Goal: Navigation & Orientation: Find specific page/section

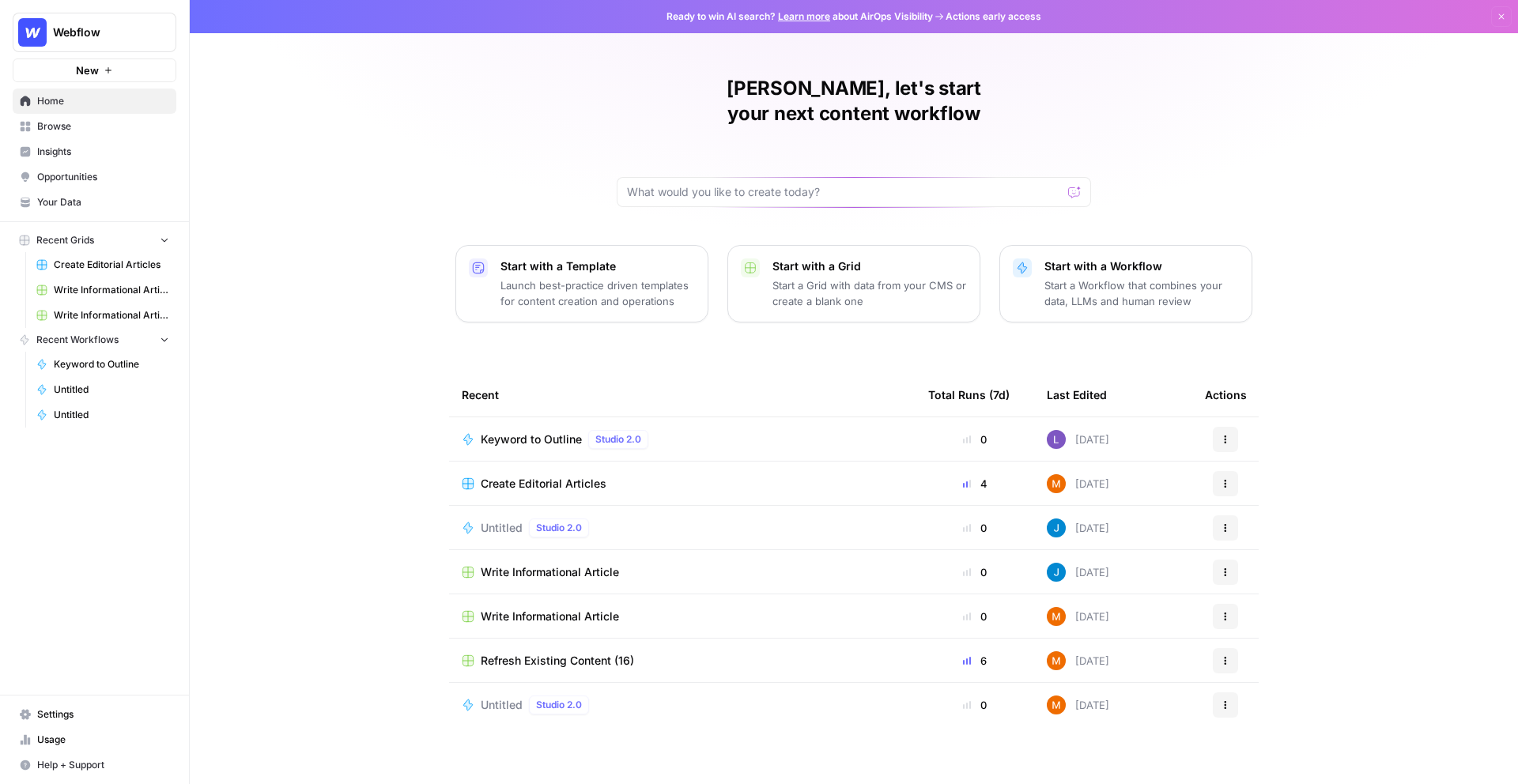
click at [125, 31] on span "Webflow" at bounding box center [101, 32] width 95 height 16
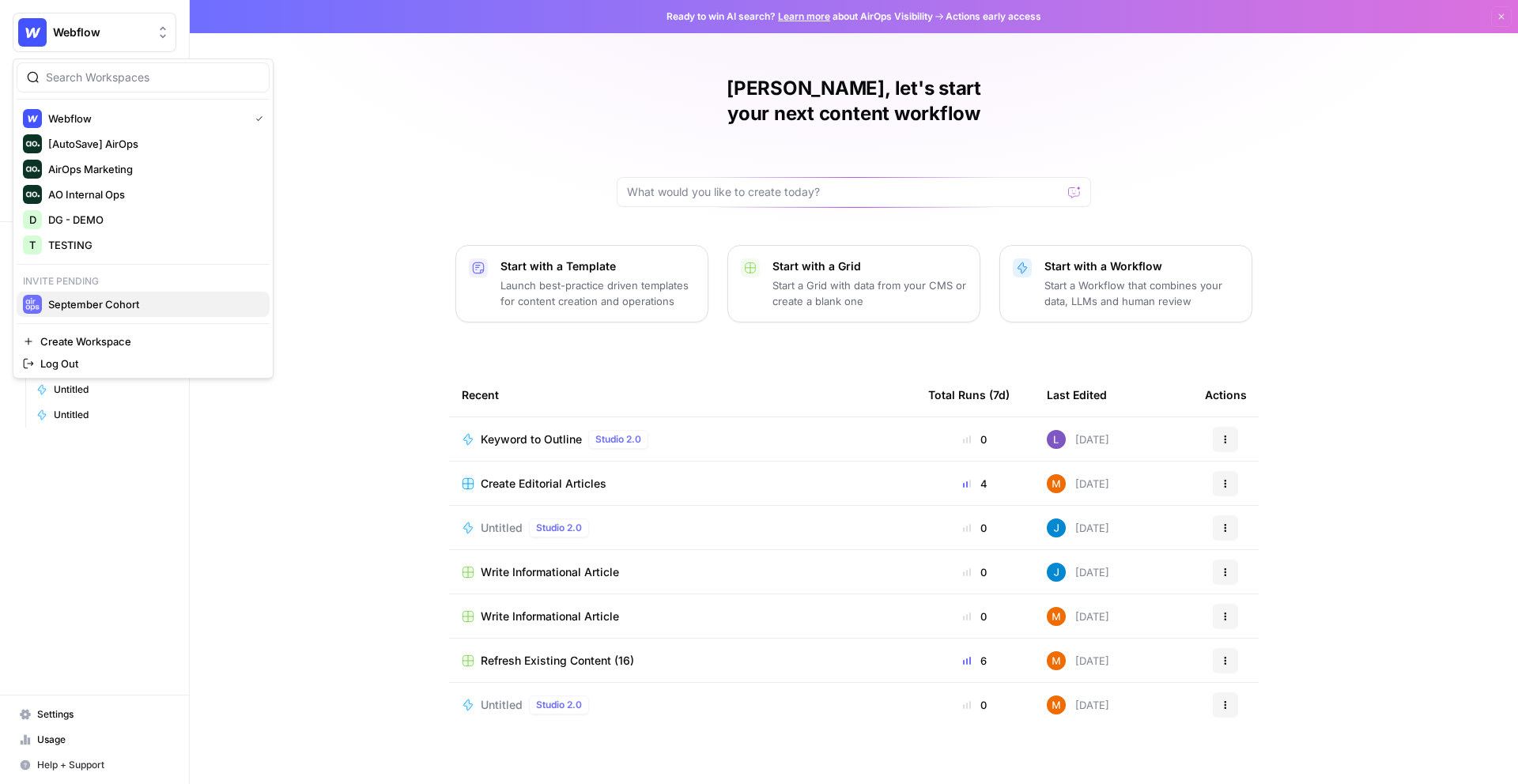
click at [129, 298] on span "September Cohort" at bounding box center [153, 304] width 209 height 16
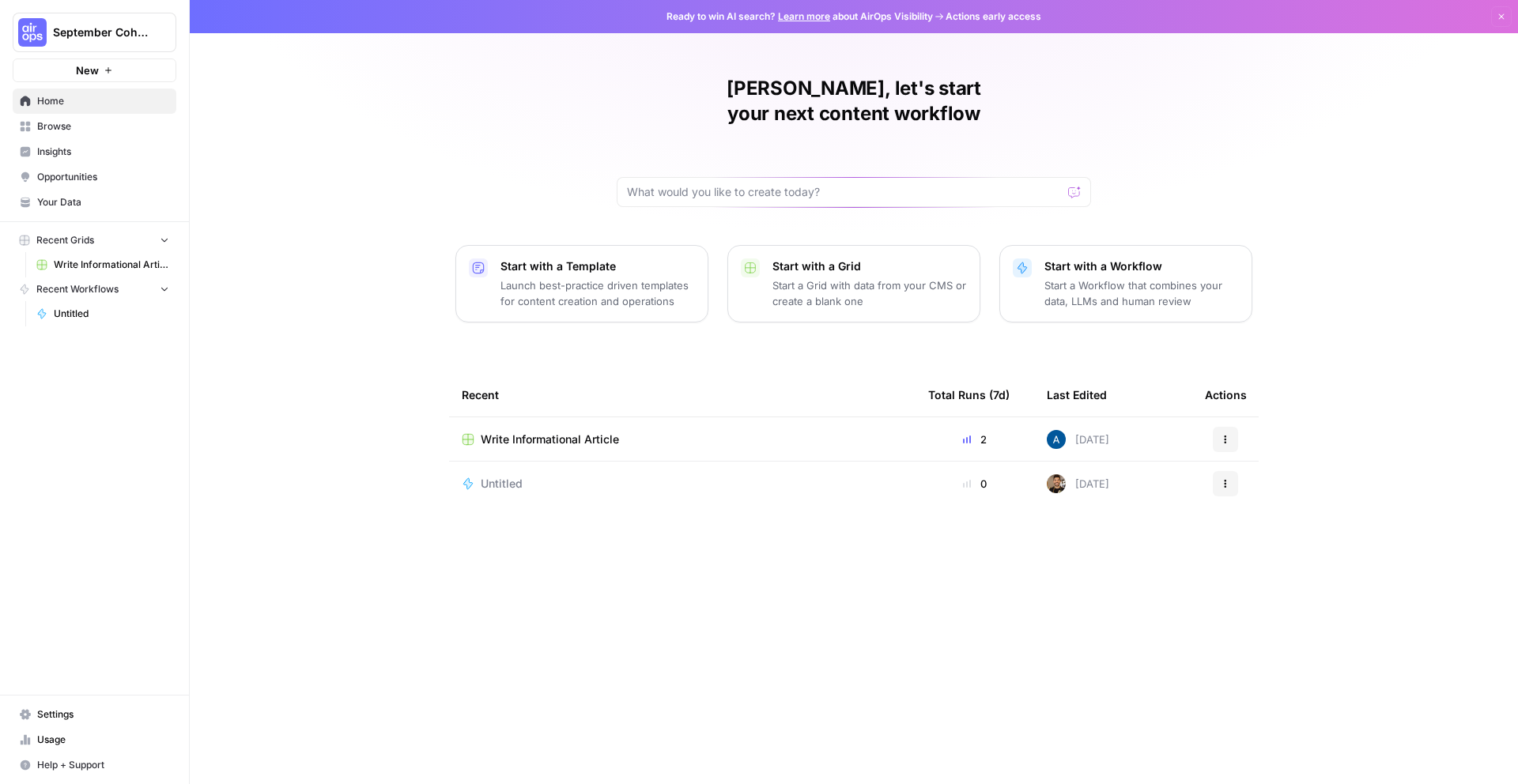
click at [113, 41] on button "September Cohort" at bounding box center [95, 33] width 164 height 39
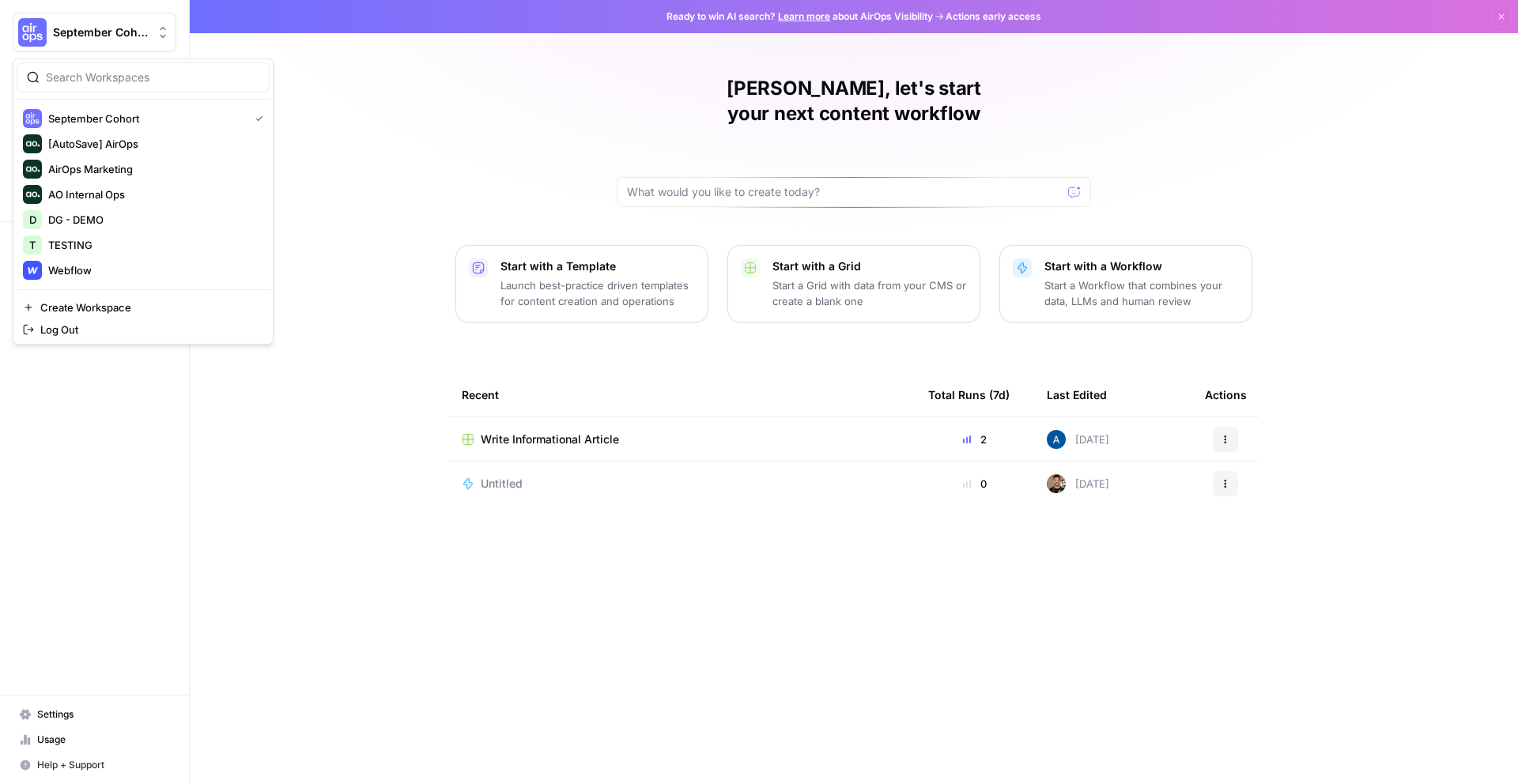
click at [355, 584] on div "Daniel, let's start your next content workflow Start with a Template Launch bes…" at bounding box center [854, 392] width 1329 height 784
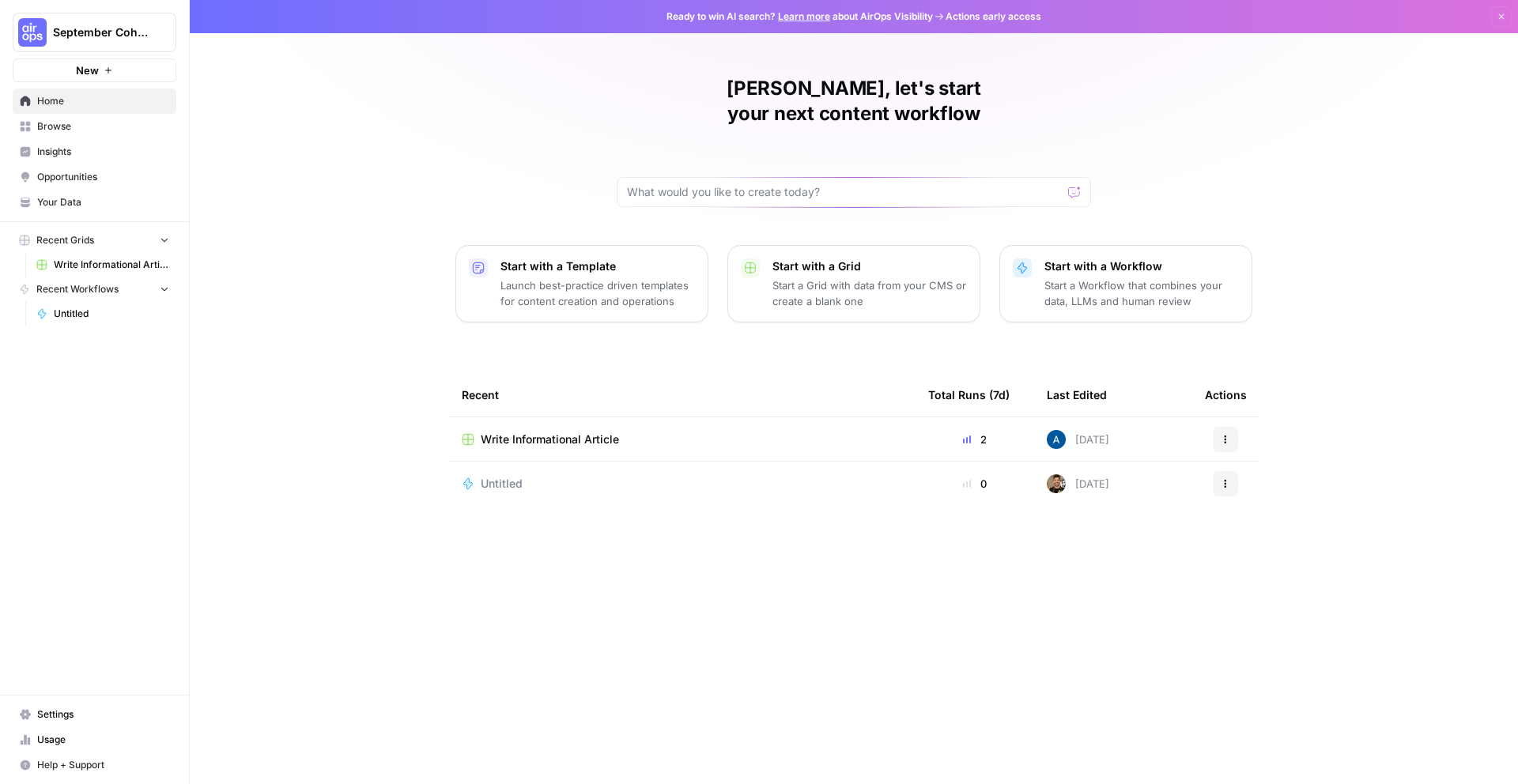
click at [64, 711] on span "Settings" at bounding box center [103, 714] width 132 height 14
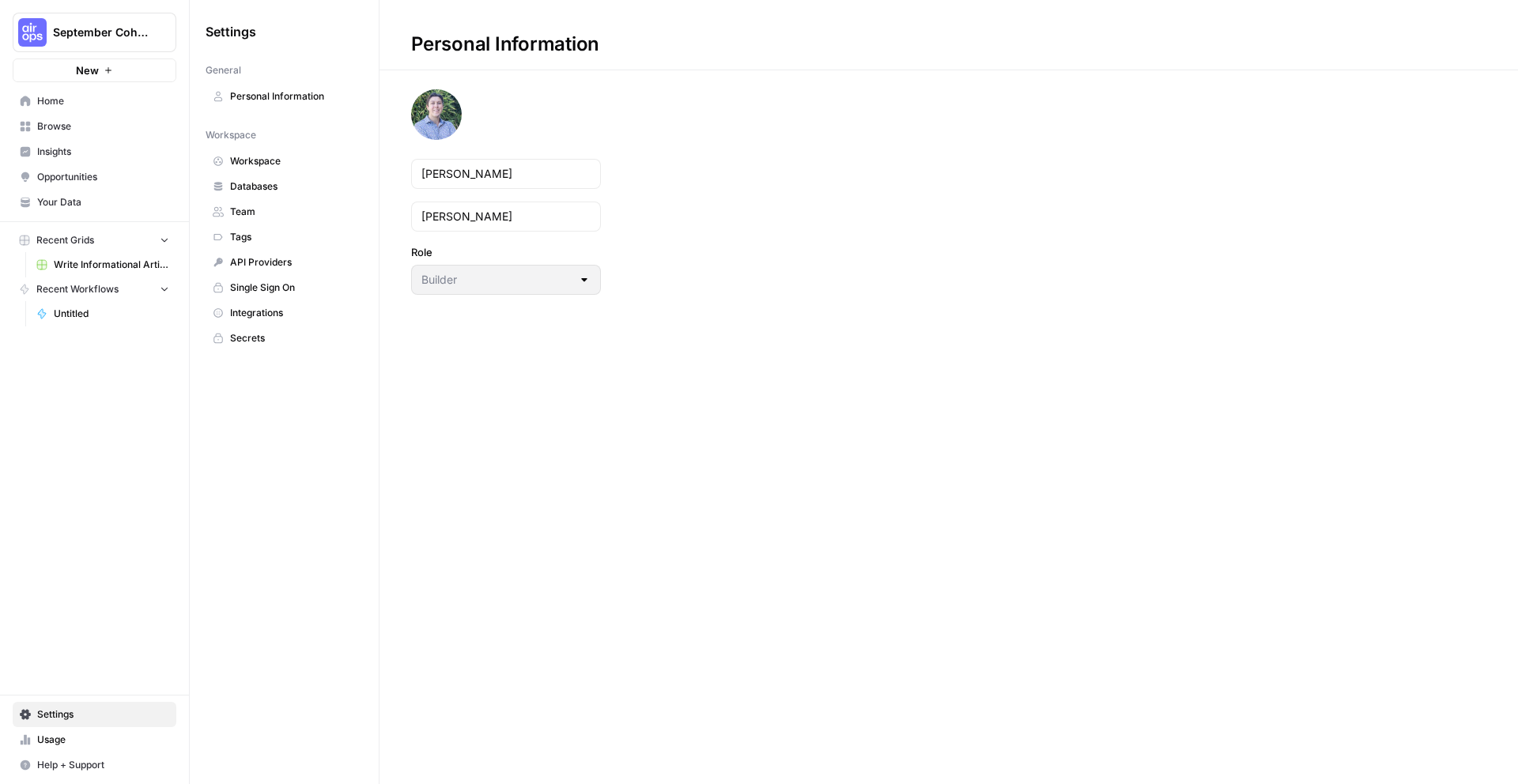
click at [289, 159] on span "Workspace" at bounding box center [293, 161] width 125 height 14
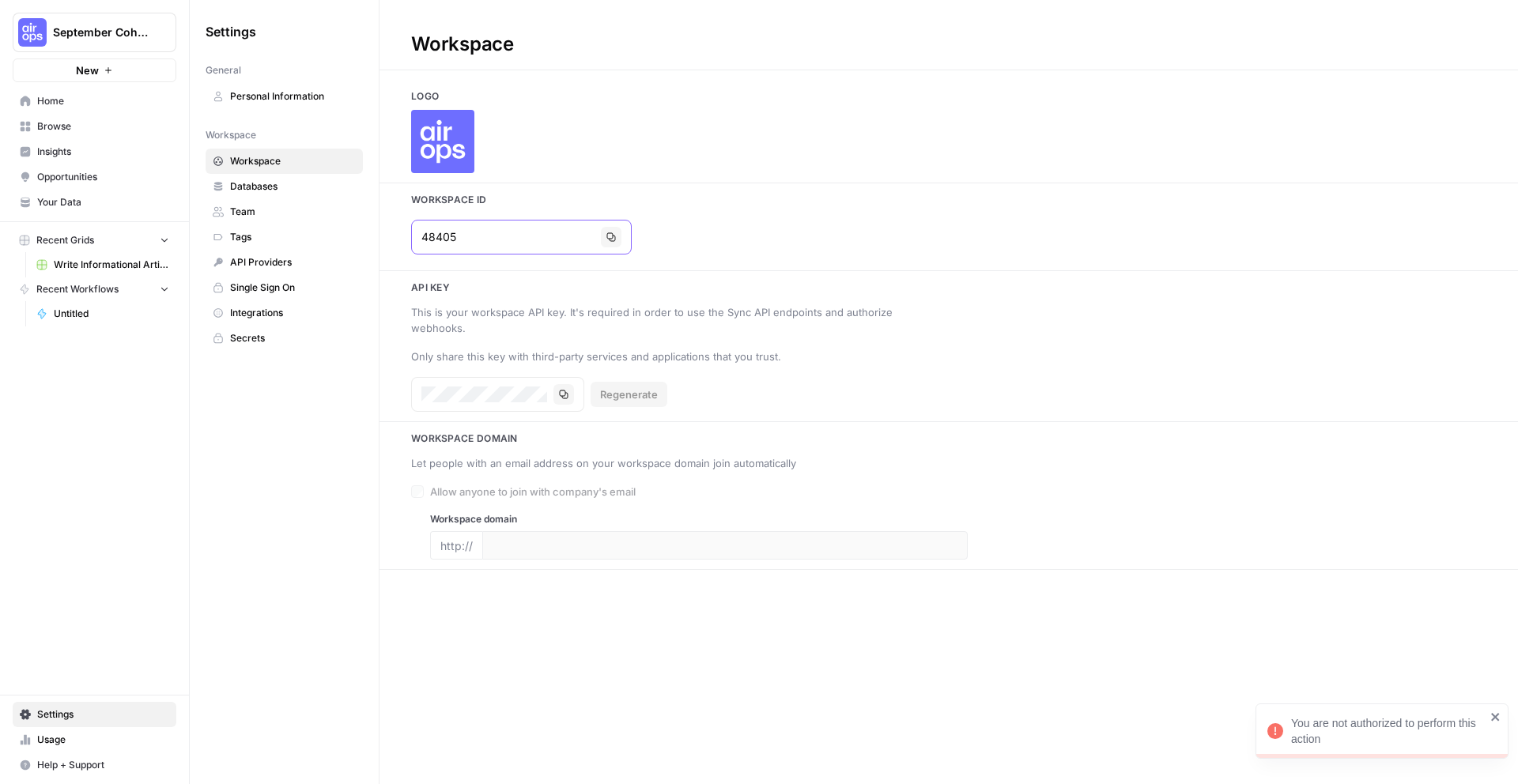
click at [606, 236] on icon "button" at bounding box center [611, 237] width 9 height 9
click at [128, 33] on span "September Cohort" at bounding box center [101, 32] width 95 height 16
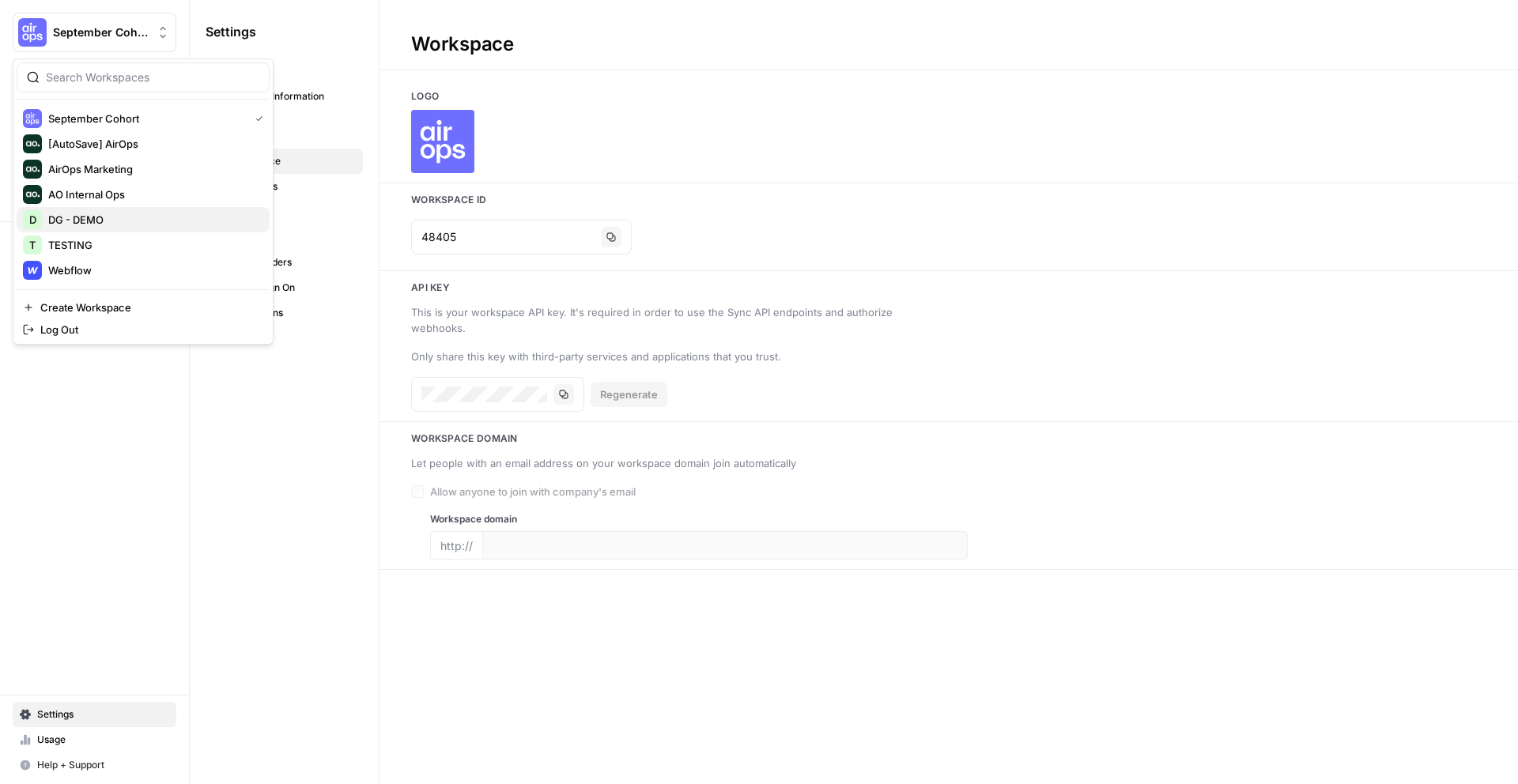
click at [109, 220] on span "DG - DEMO" at bounding box center [153, 219] width 209 height 16
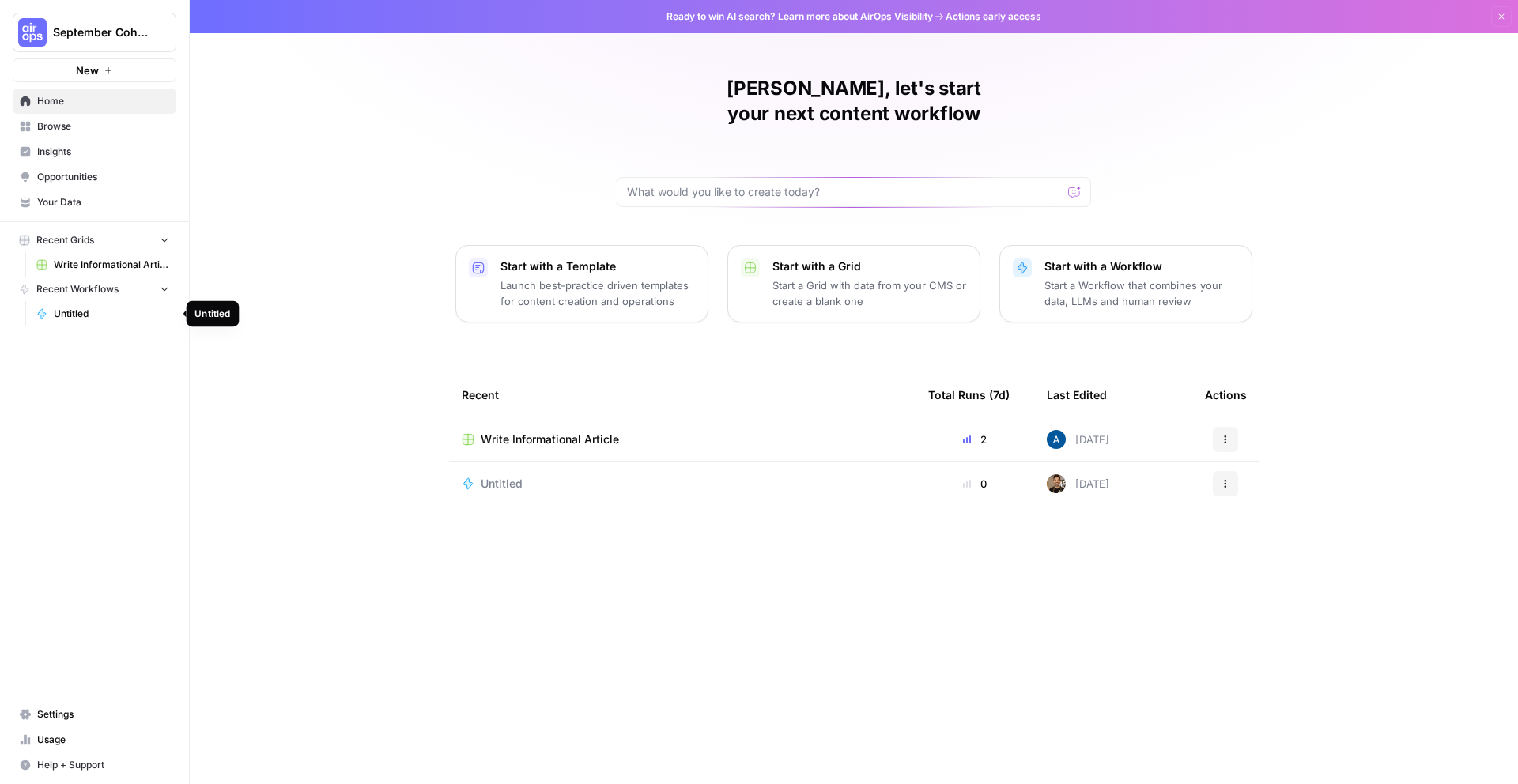
click at [113, 321] on link "Untitled" at bounding box center [102, 313] width 147 height 25
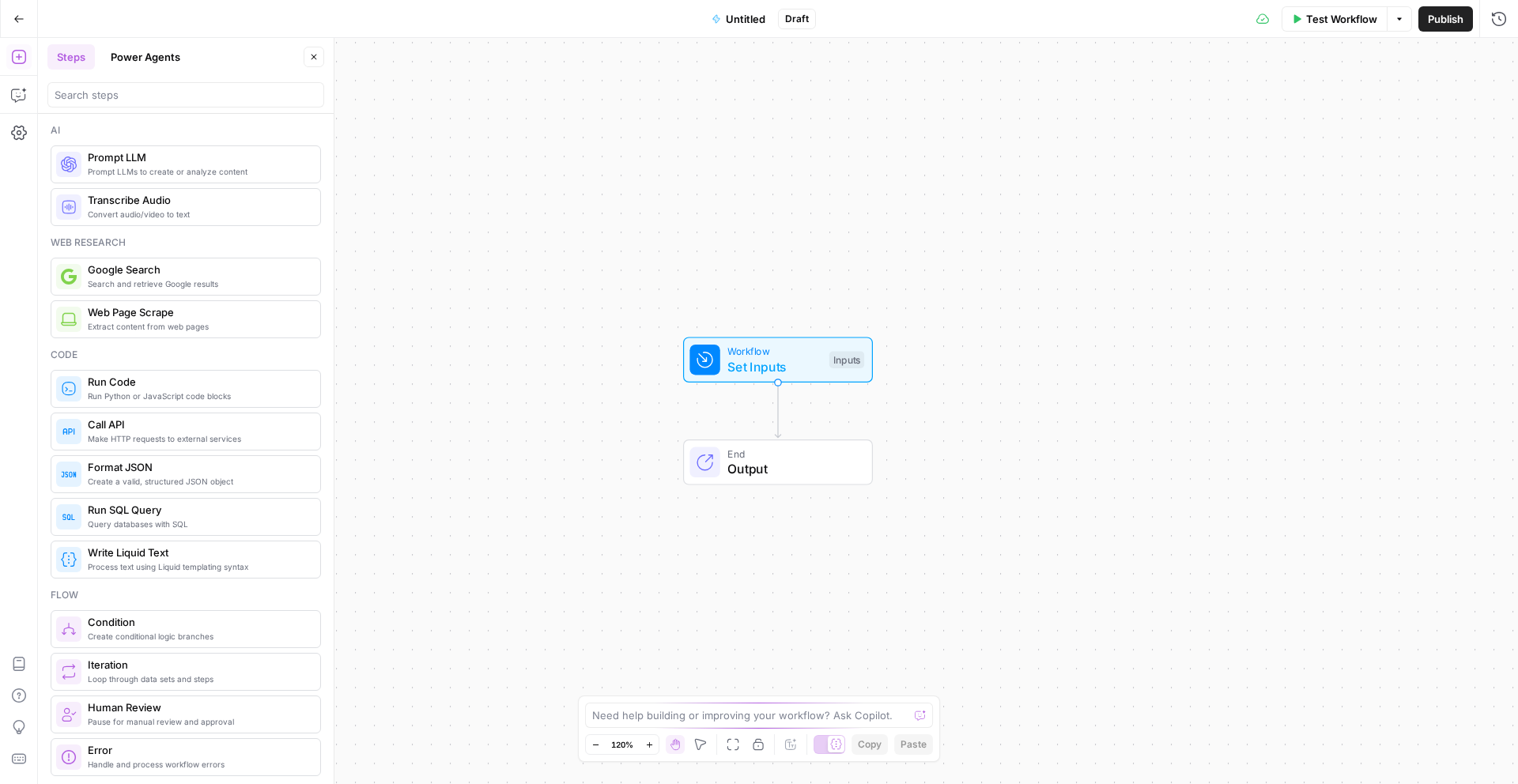
click at [20, 19] on icon "button" at bounding box center [19, 19] width 11 height 11
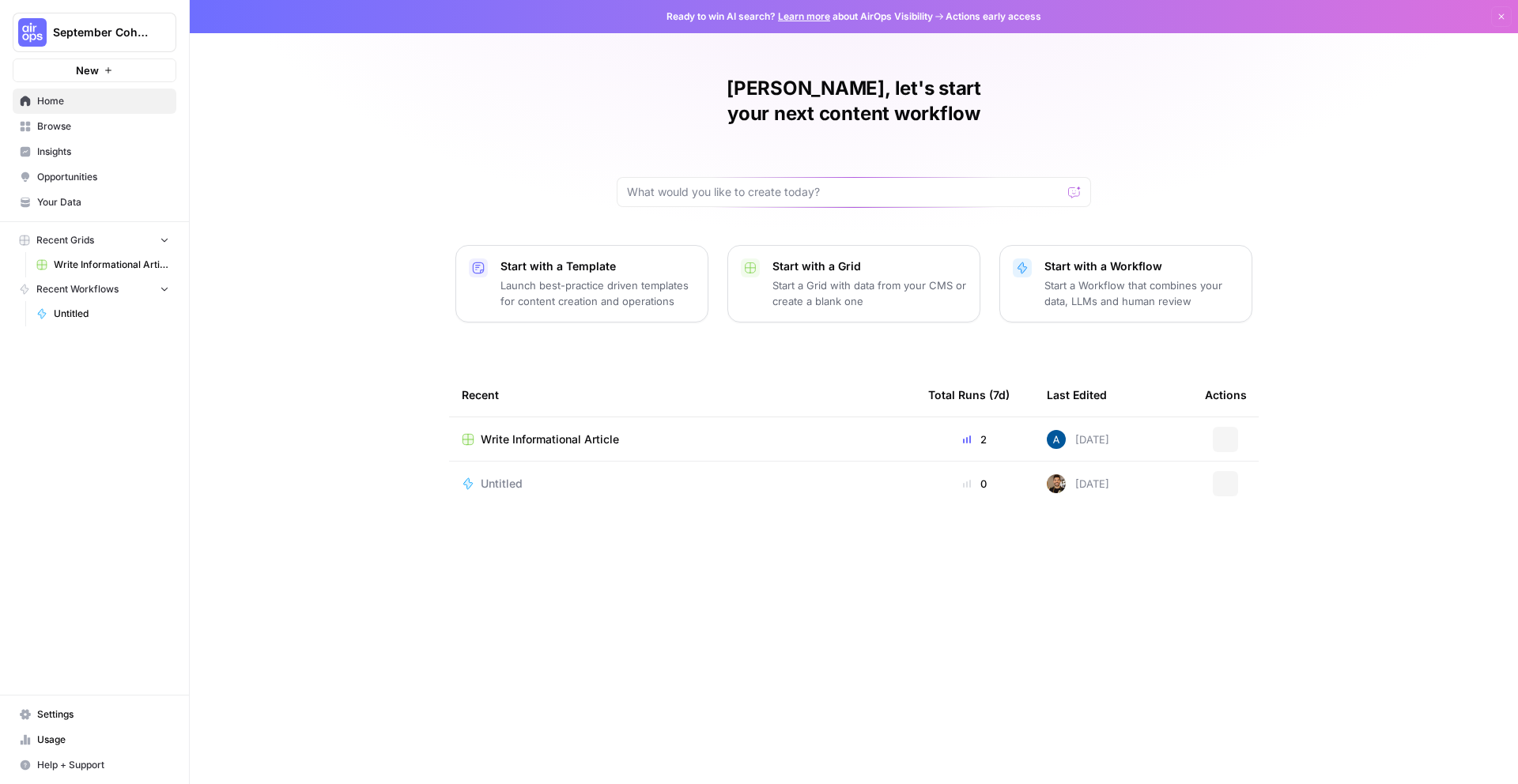
click at [82, 28] on span "September Cohort" at bounding box center [101, 32] width 95 height 16
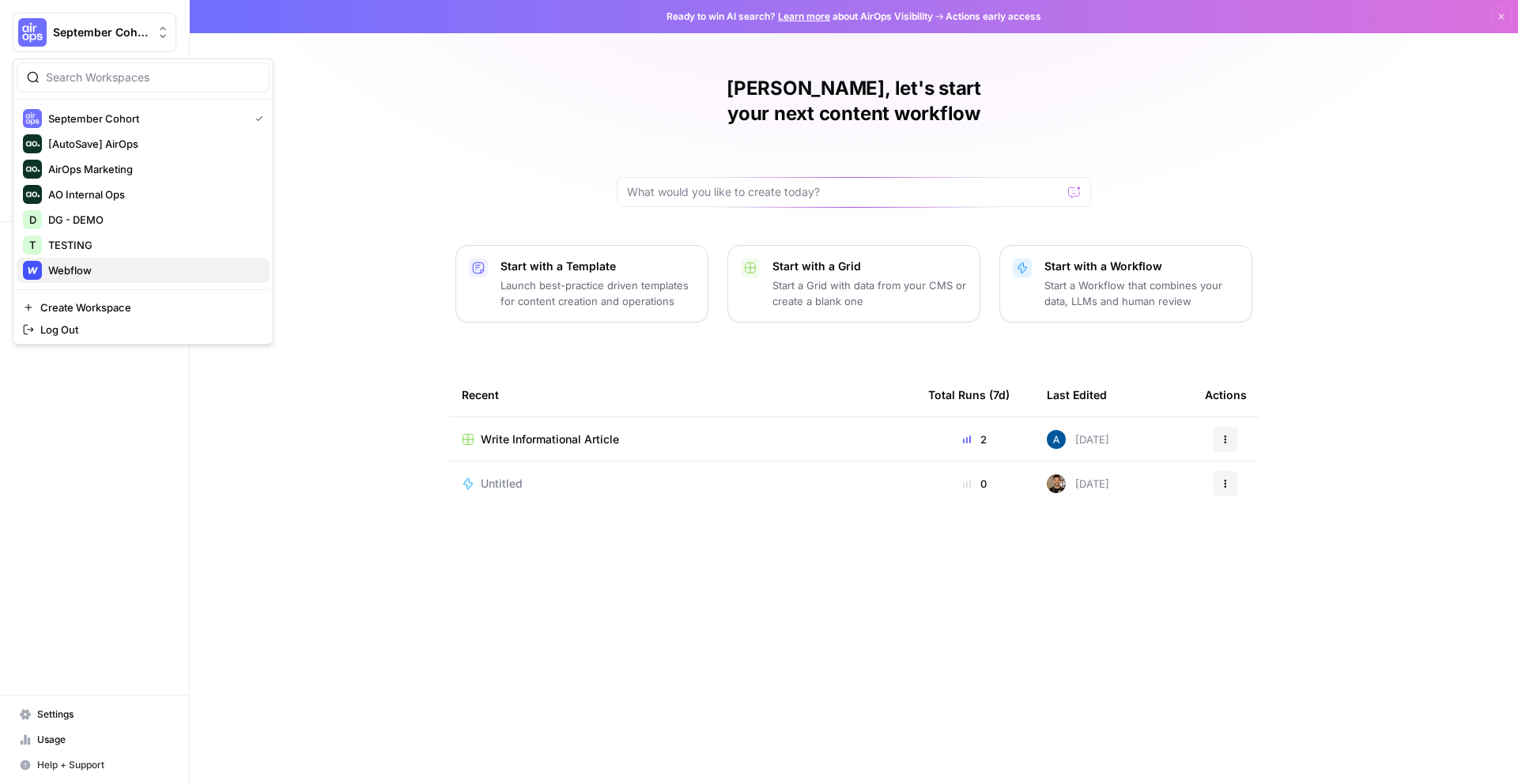
click at [197, 278] on div "Webflow" at bounding box center [143, 270] width 241 height 19
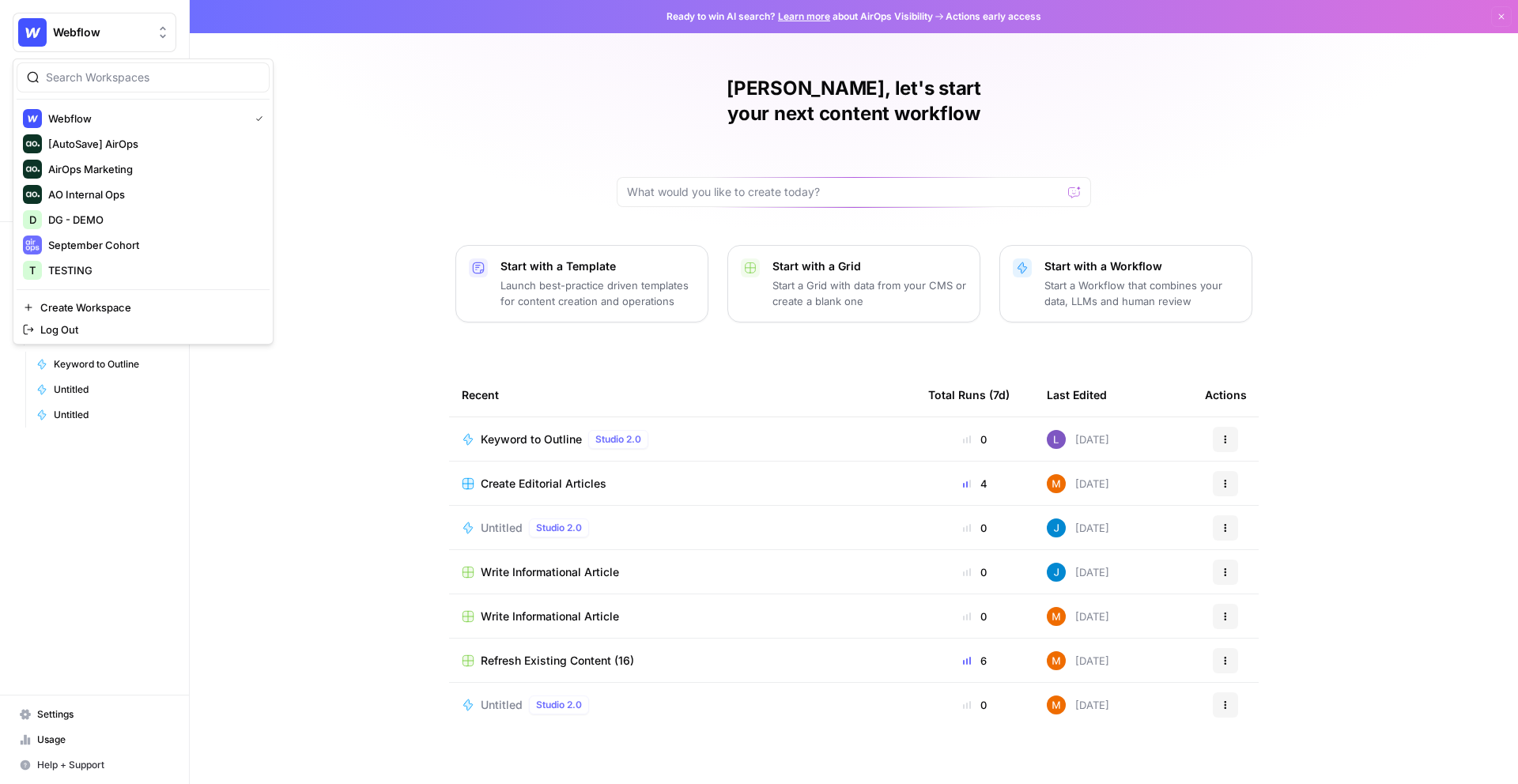
click at [131, 36] on span "Webflow" at bounding box center [101, 32] width 95 height 16
click at [198, 243] on span "September Cohort" at bounding box center [153, 244] width 209 height 16
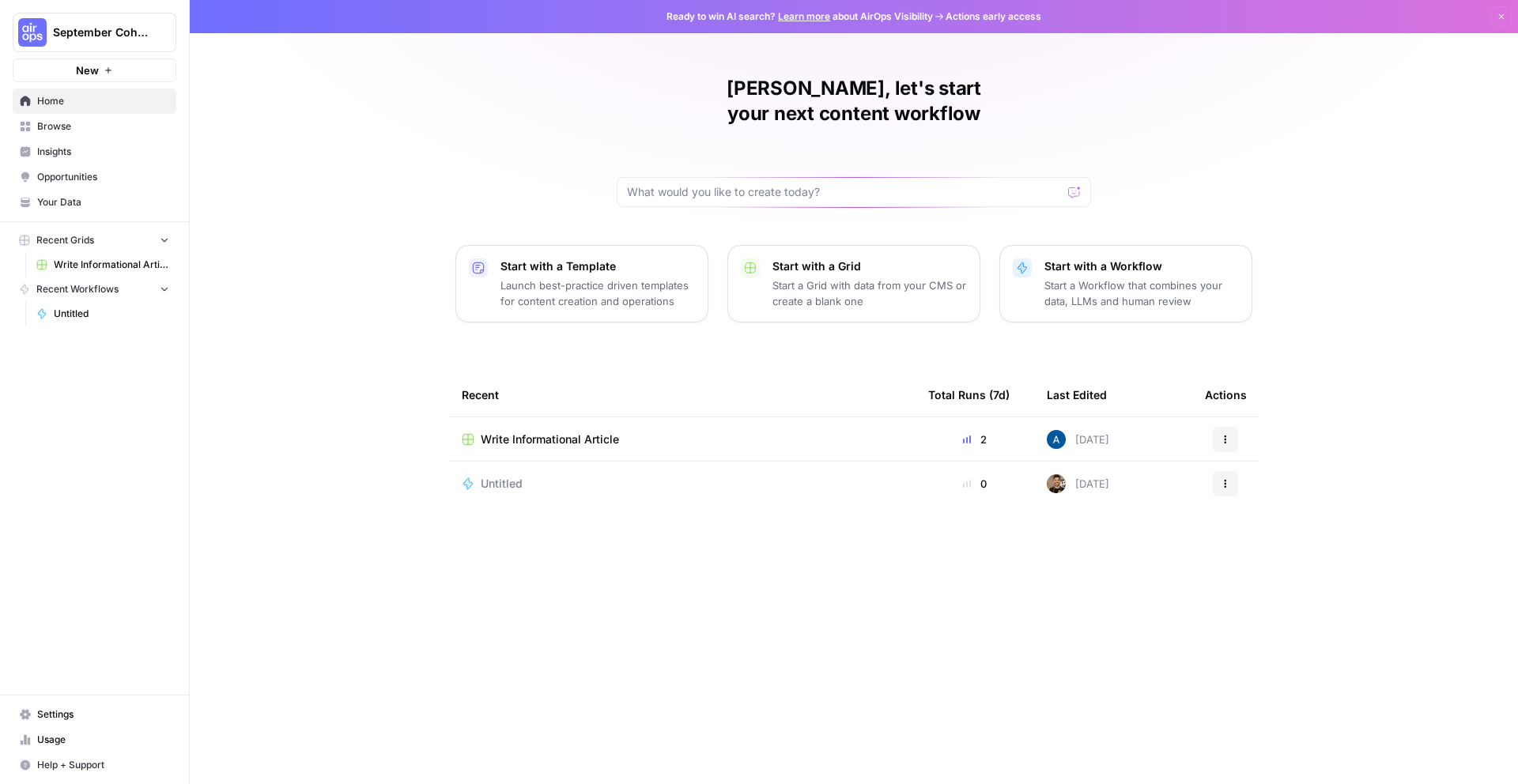
click at [95, 126] on span "Browse" at bounding box center [103, 126] width 132 height 14
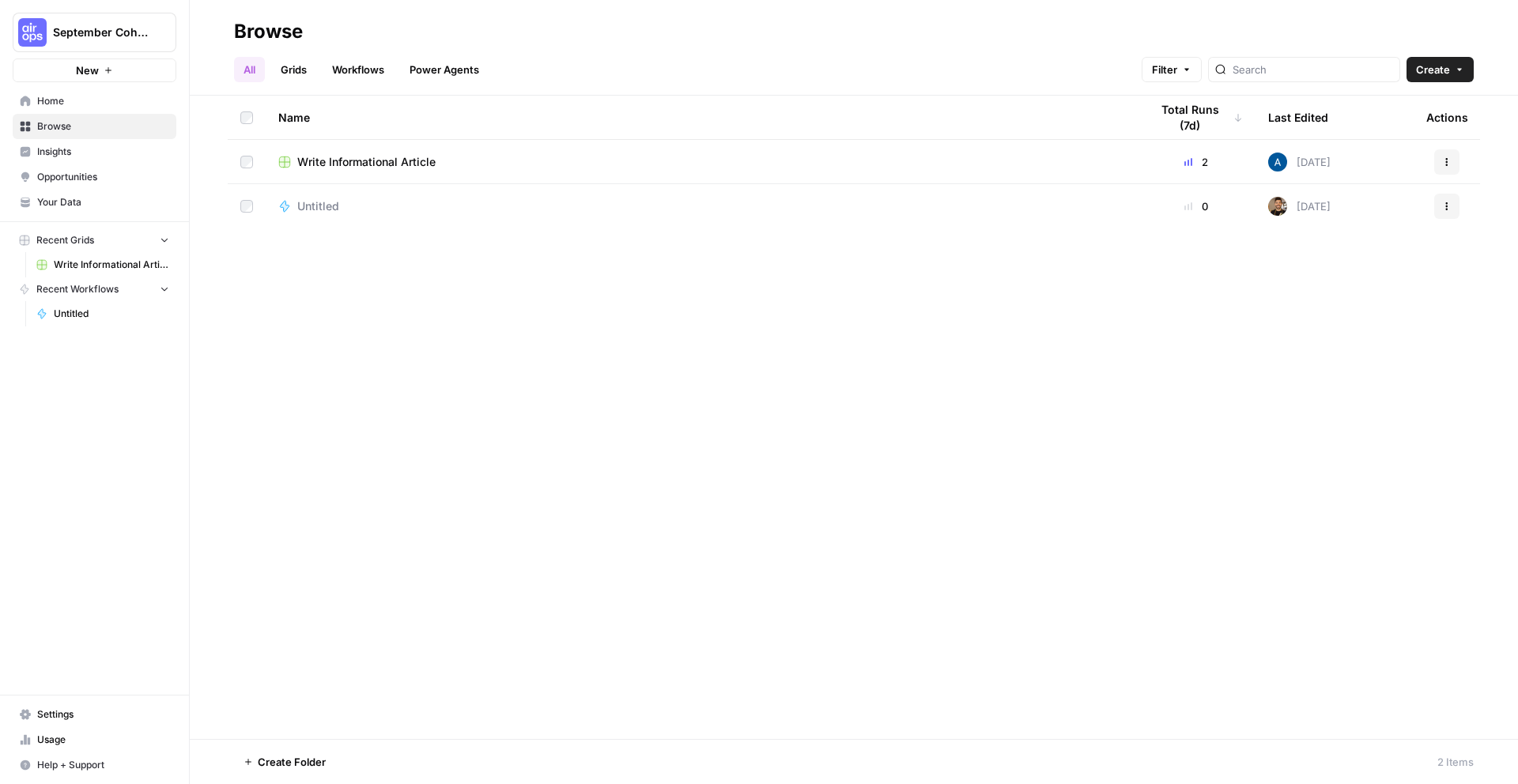
click at [112, 204] on span "Your Data" at bounding box center [103, 202] width 132 height 14
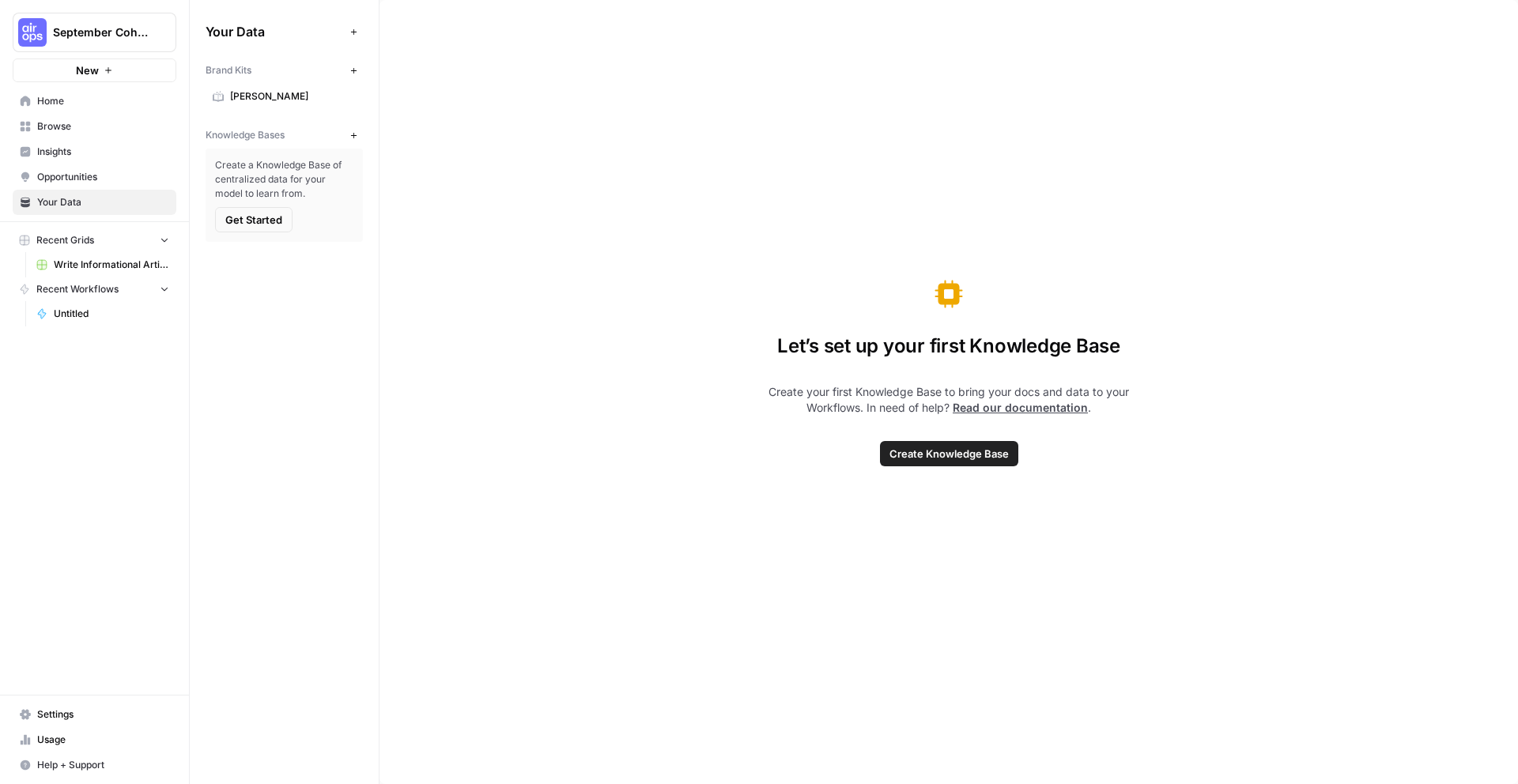
click at [286, 93] on span "[PERSON_NAME]" at bounding box center [293, 95] width 125 height 14
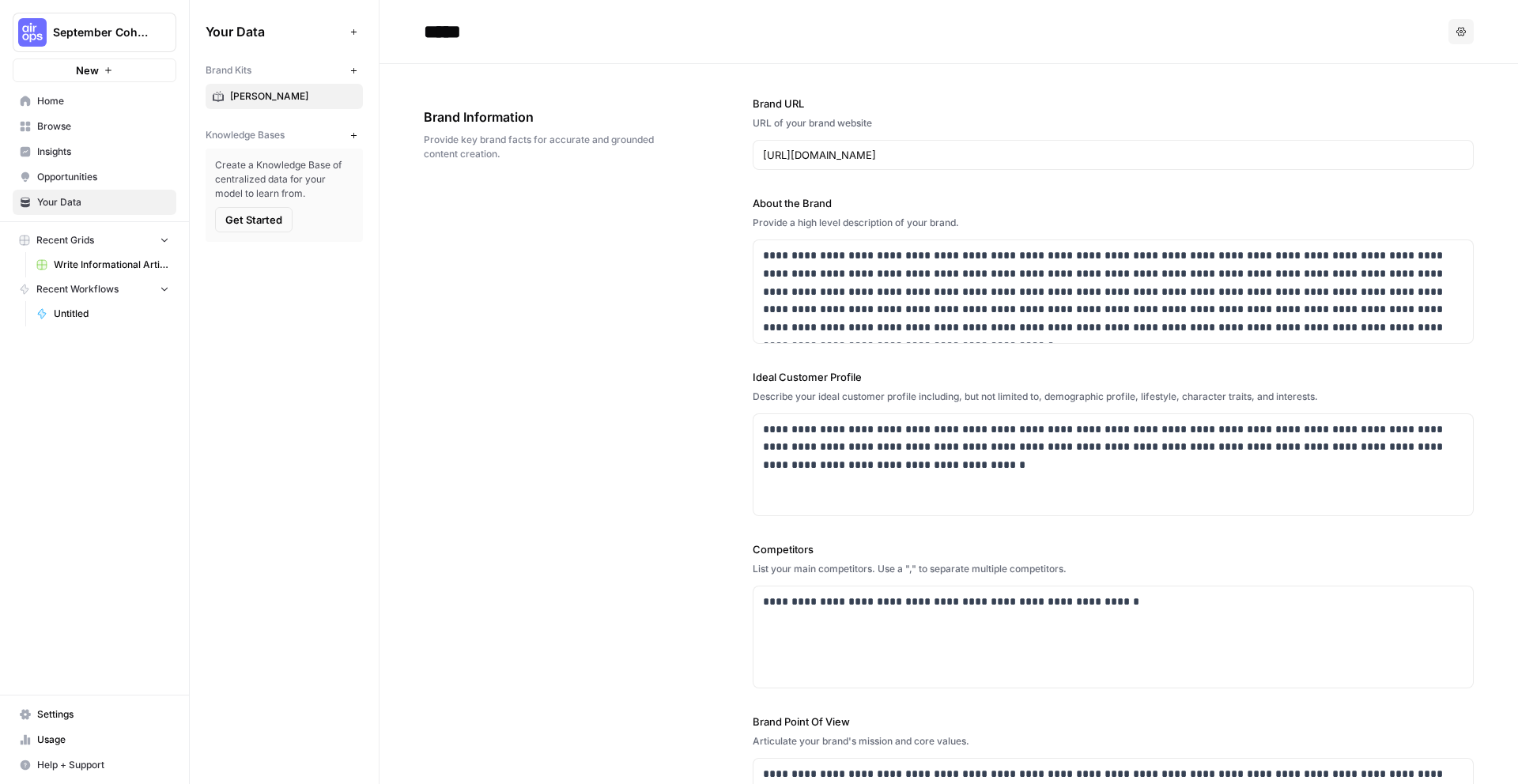
click at [126, 138] on link "Browse" at bounding box center [95, 126] width 164 height 25
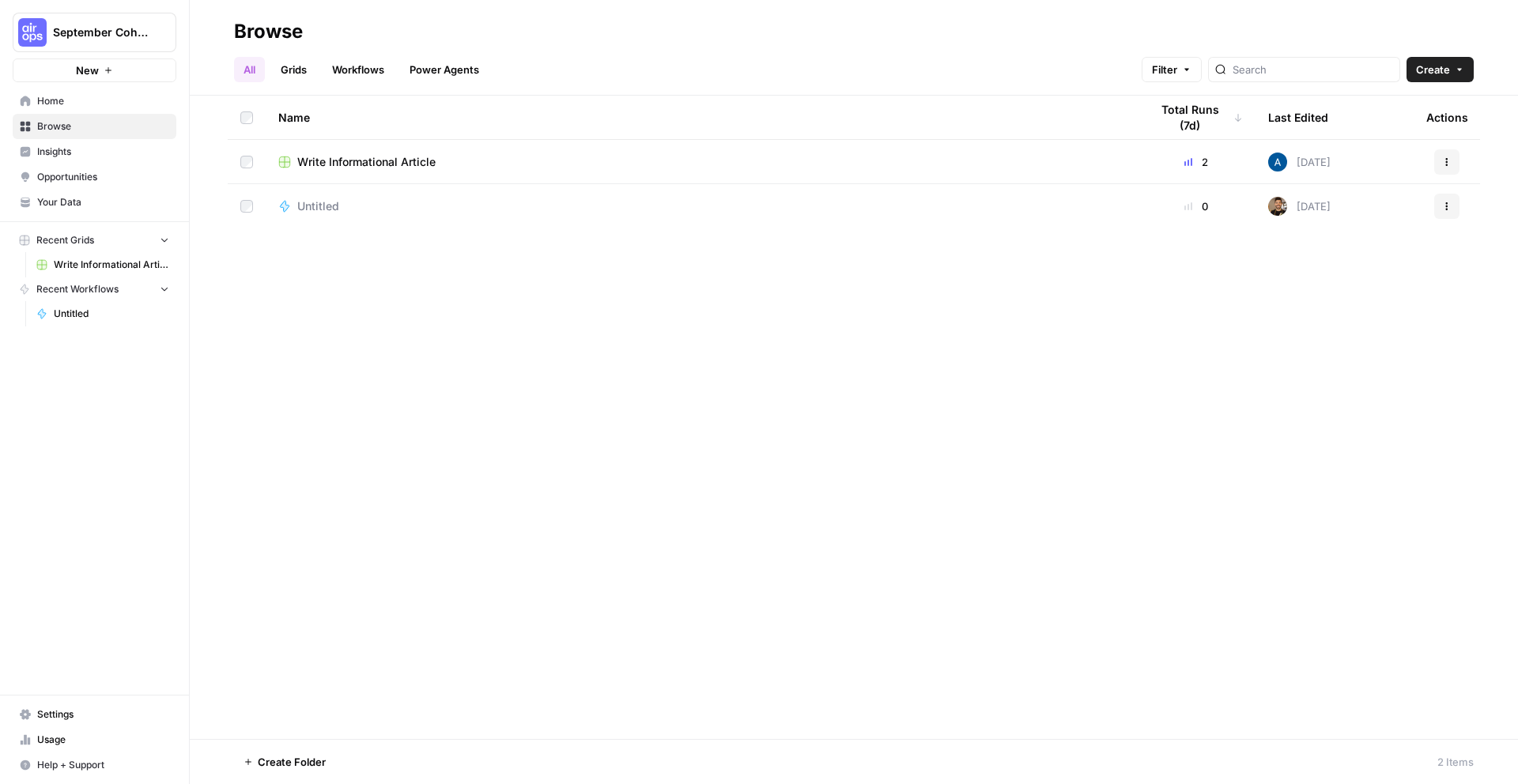
click at [121, 264] on span "Write Informational Article" at bounding box center [110, 264] width 115 height 14
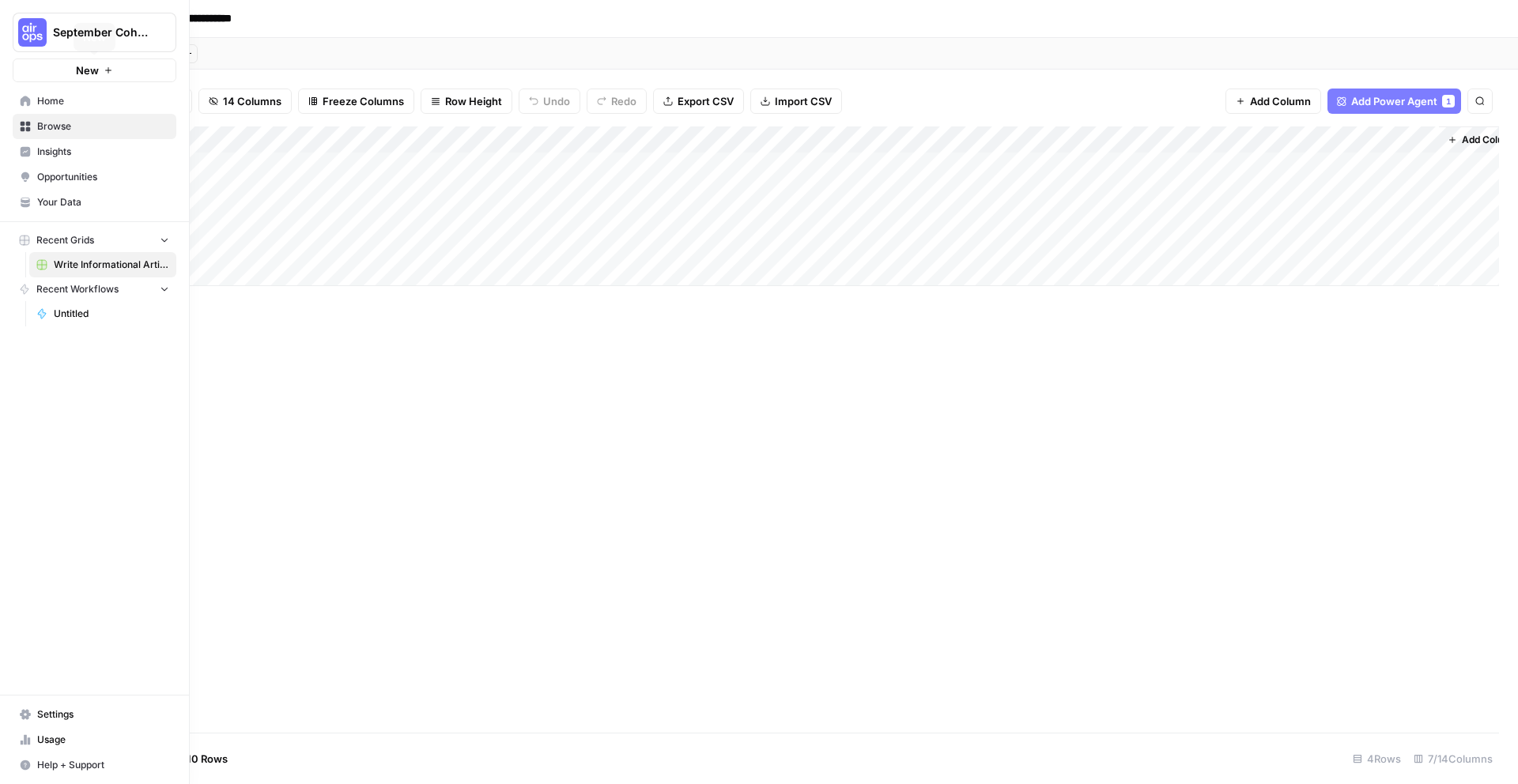
click at [51, 38] on button "September Cohort" at bounding box center [95, 33] width 164 height 39
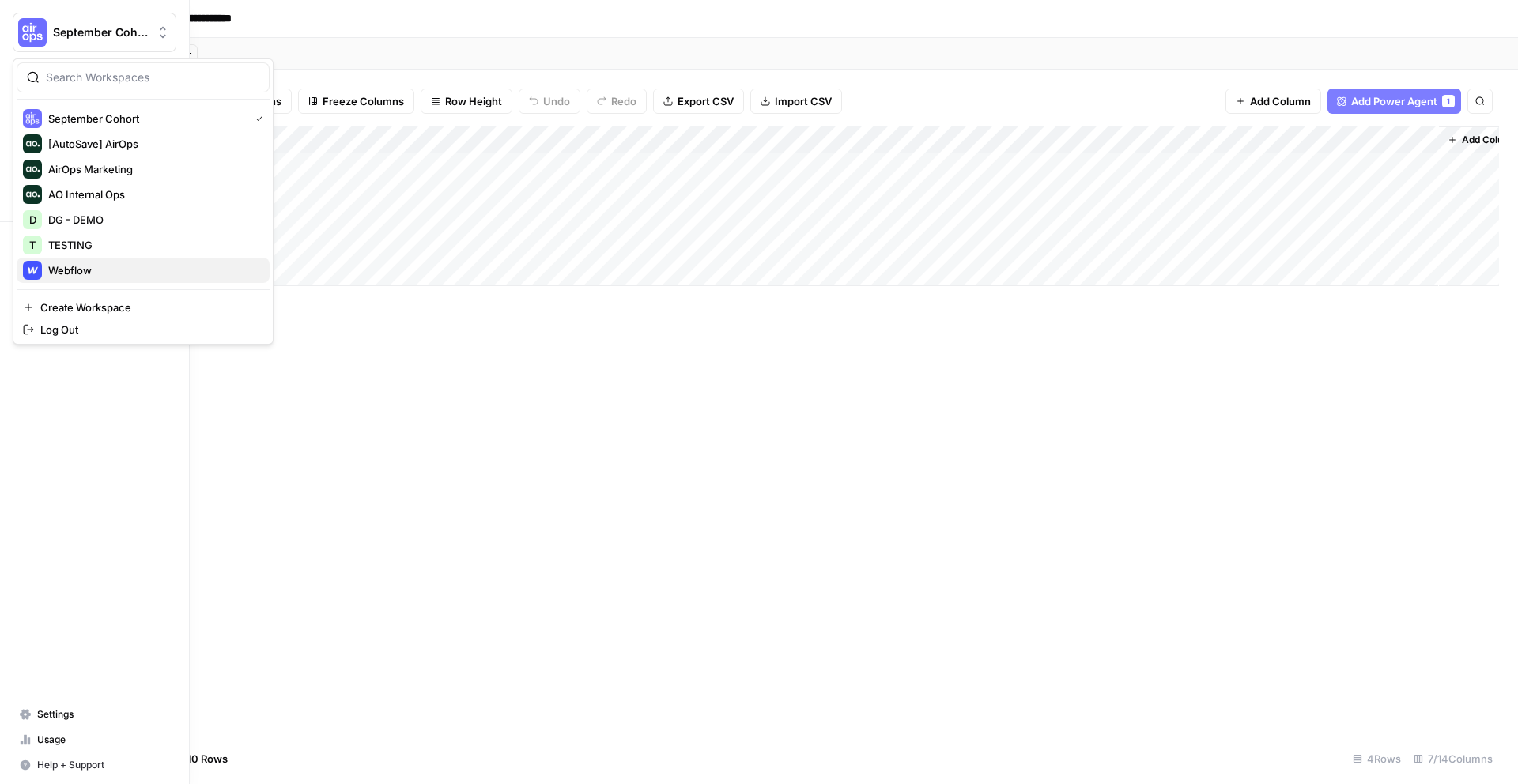
click at [120, 275] on span "Webflow" at bounding box center [153, 270] width 209 height 16
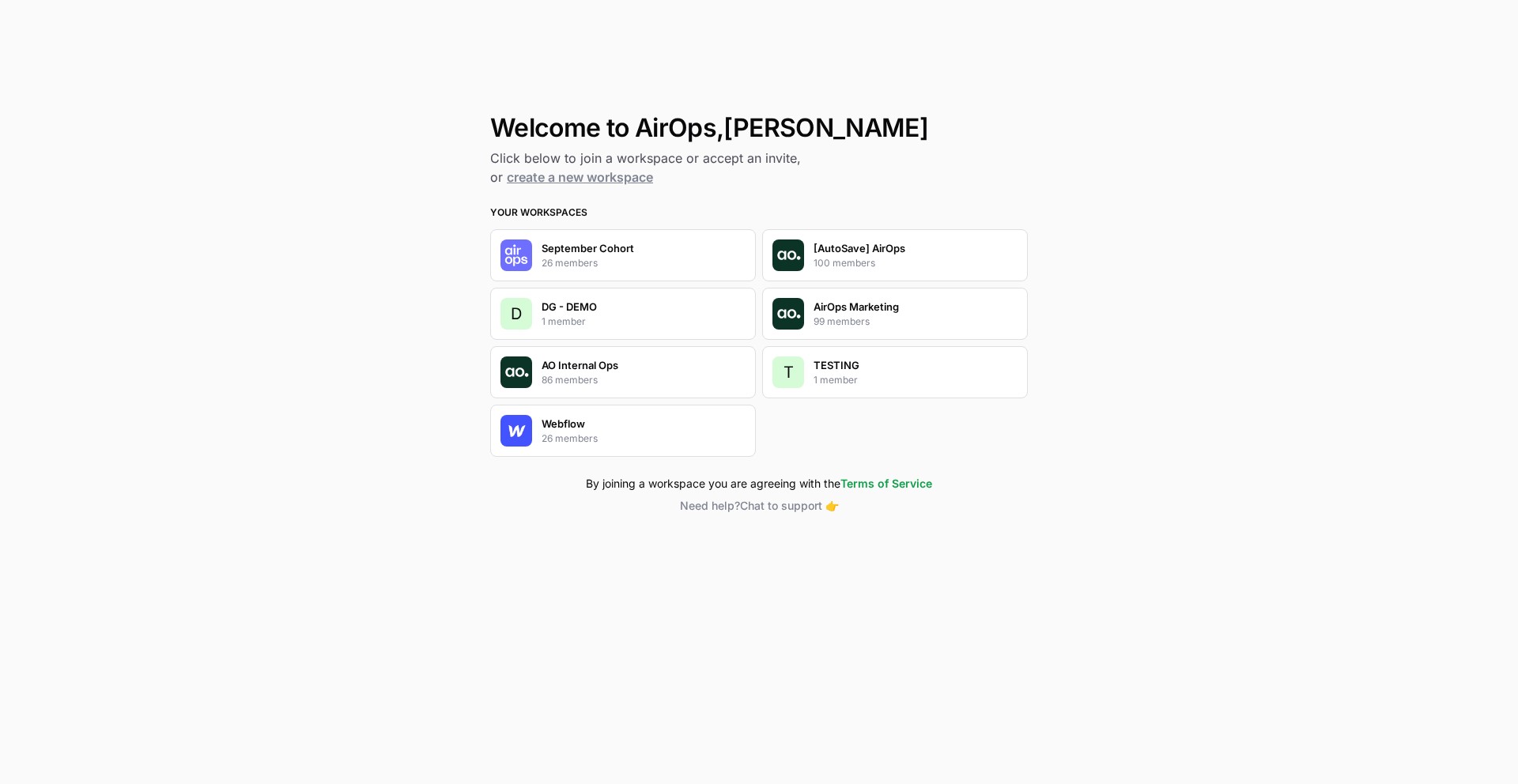
click at [883, 264] on div "[AutoSave] AirOps 100 members" at bounding box center [859, 255] width 92 height 30
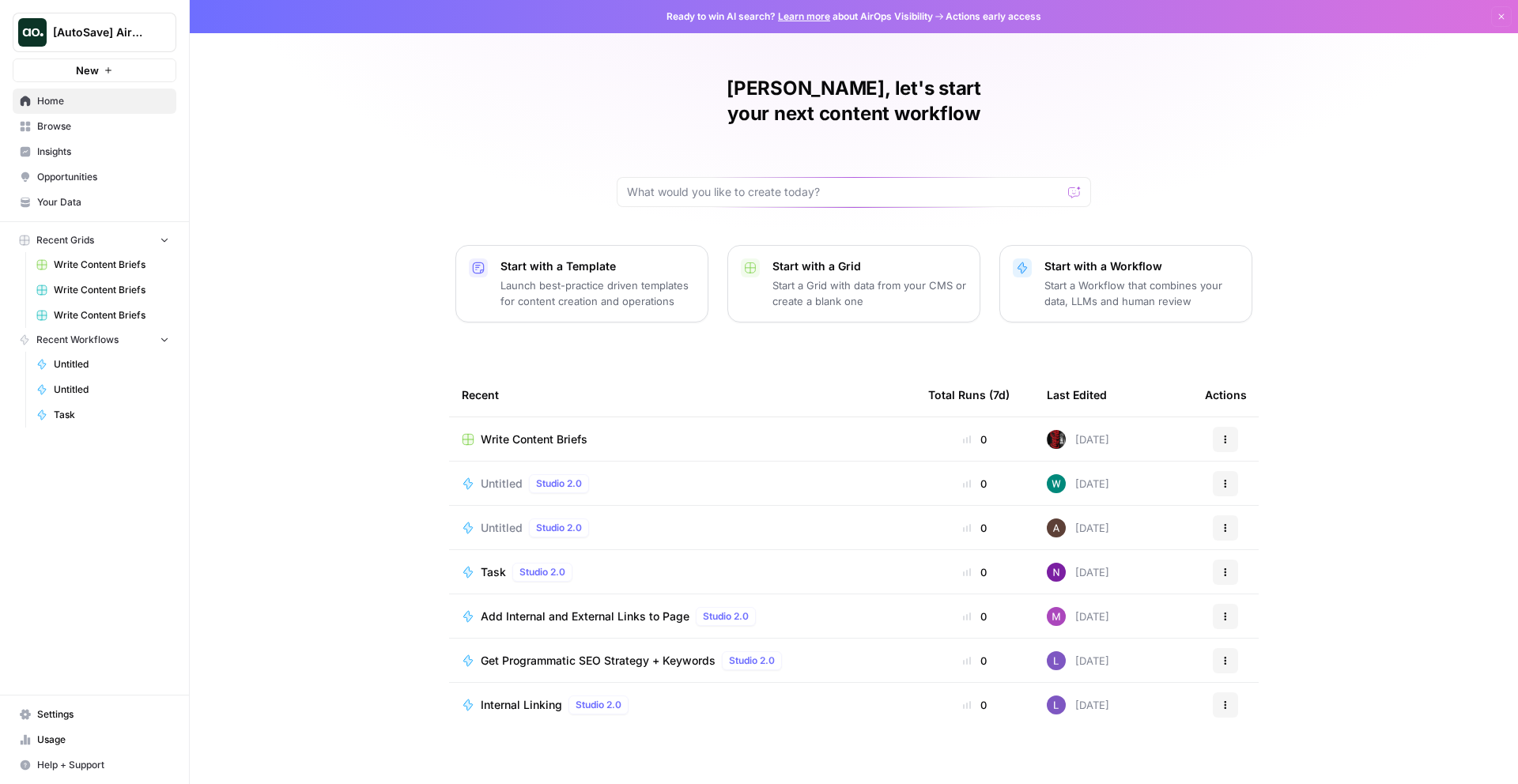
click at [78, 128] on span "Browse" at bounding box center [103, 126] width 132 height 14
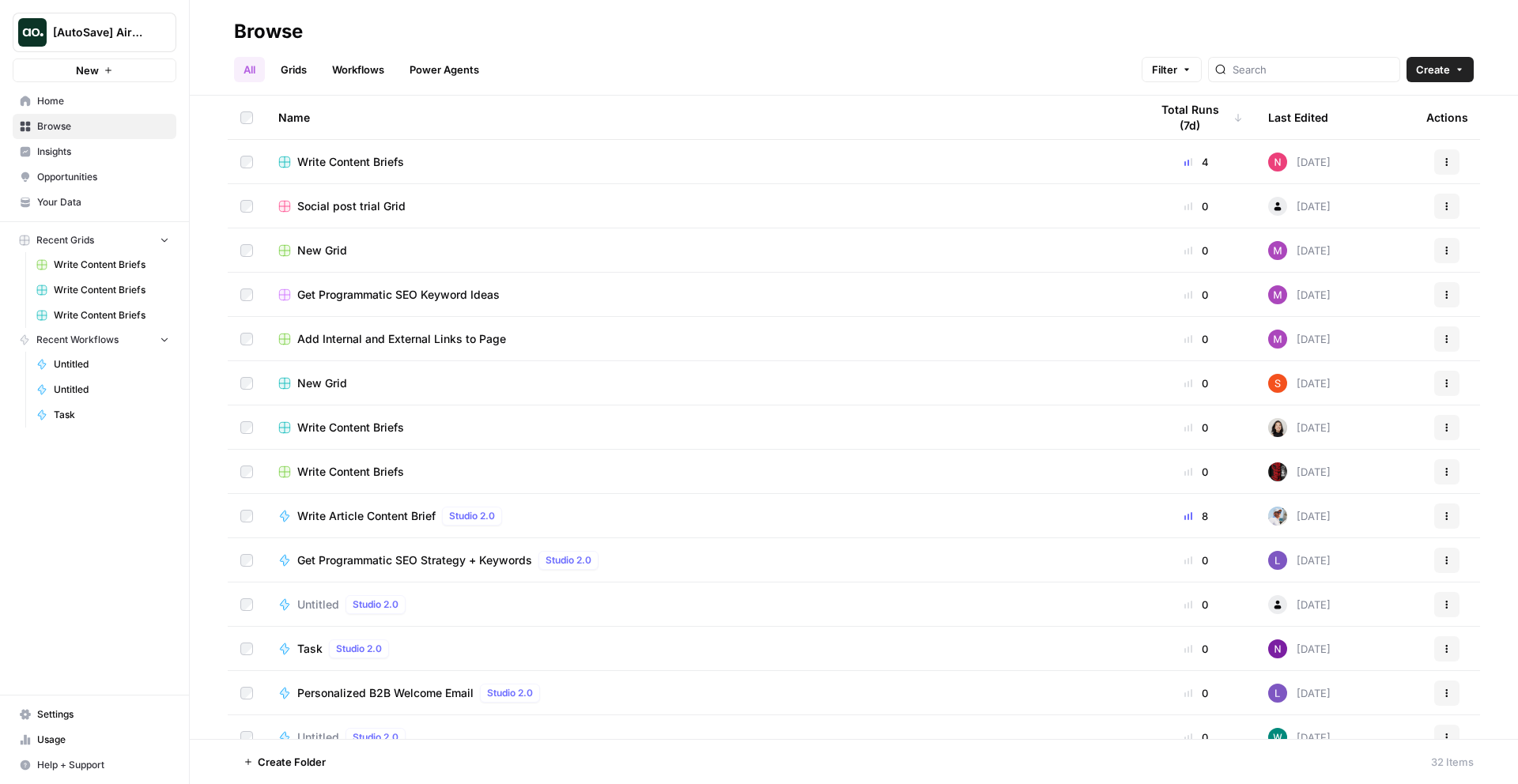
click at [474, 68] on link "Power Agents" at bounding box center [445, 69] width 89 height 25
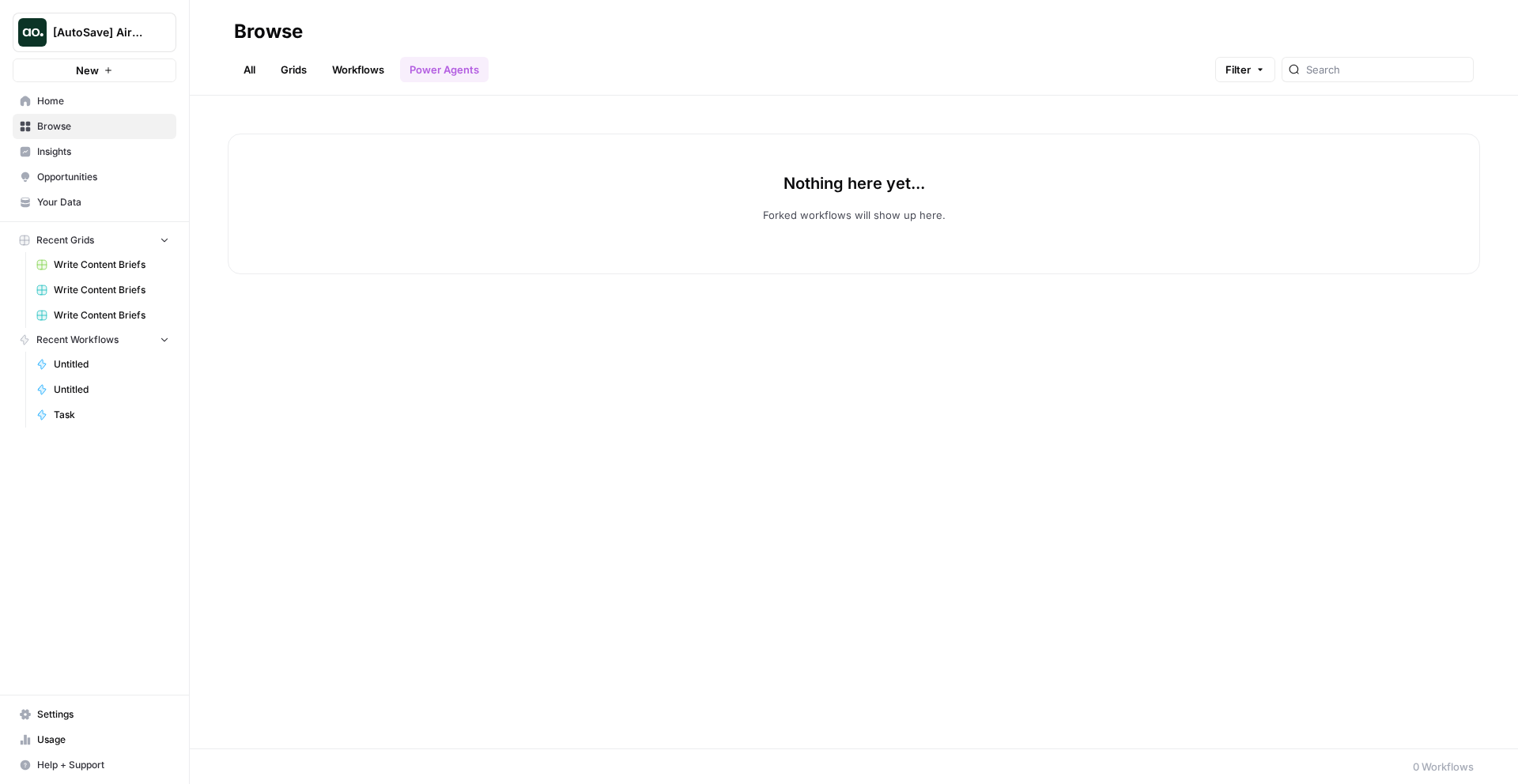
click at [362, 65] on link "Workflows" at bounding box center [358, 69] width 71 height 25
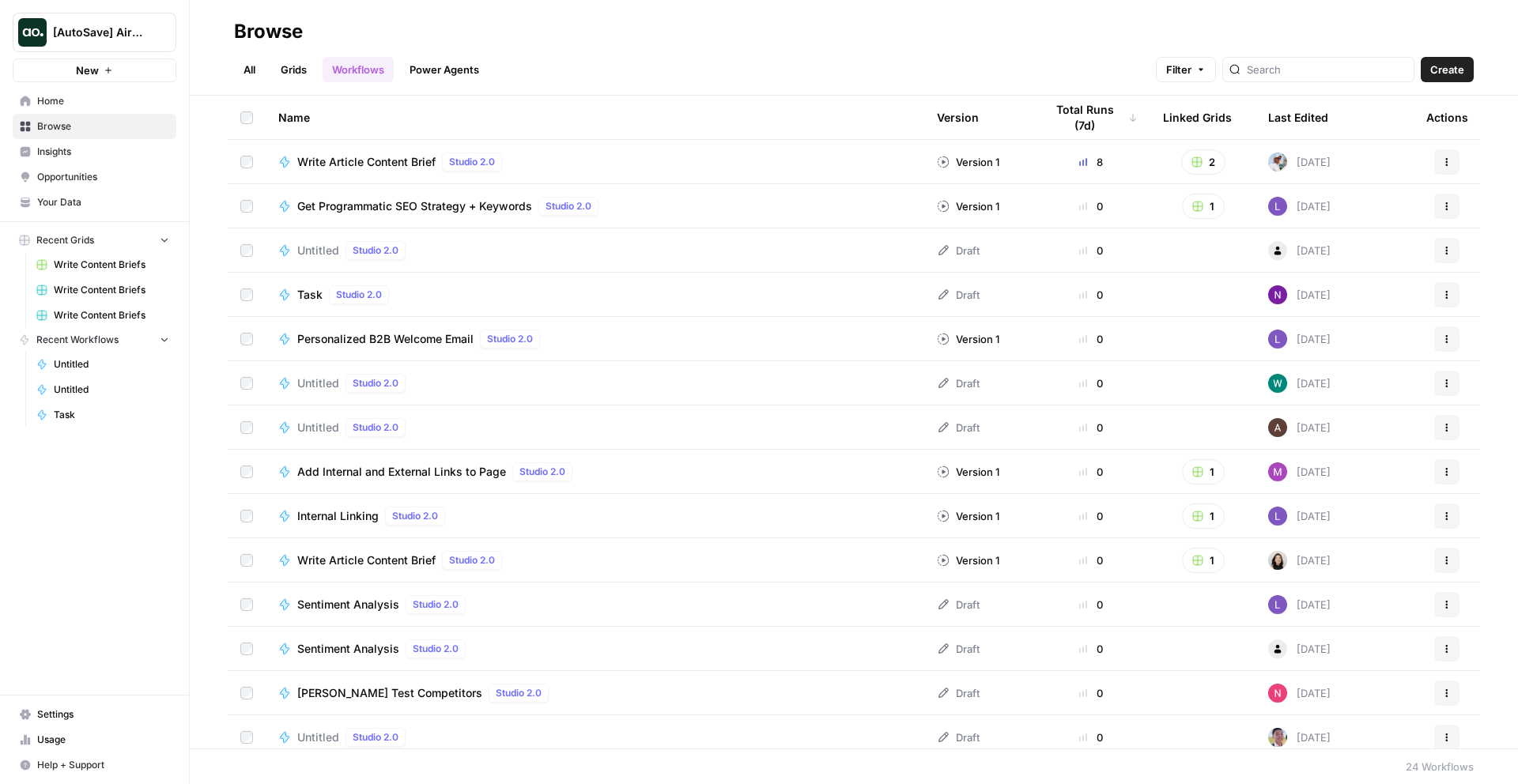
click at [466, 64] on link "Power Agents" at bounding box center [445, 69] width 89 height 25
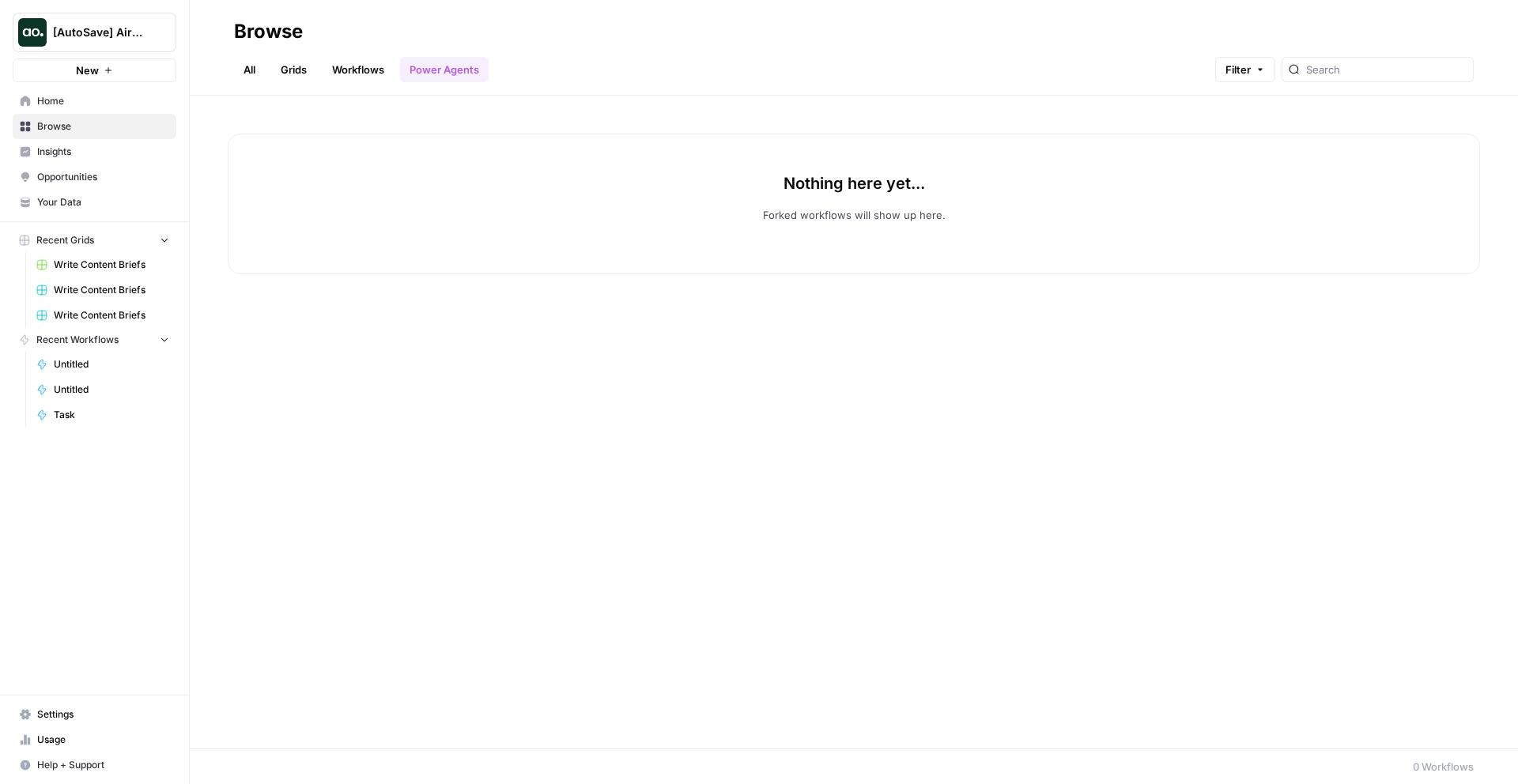
click at [365, 75] on link "Workflows" at bounding box center [358, 69] width 71 height 25
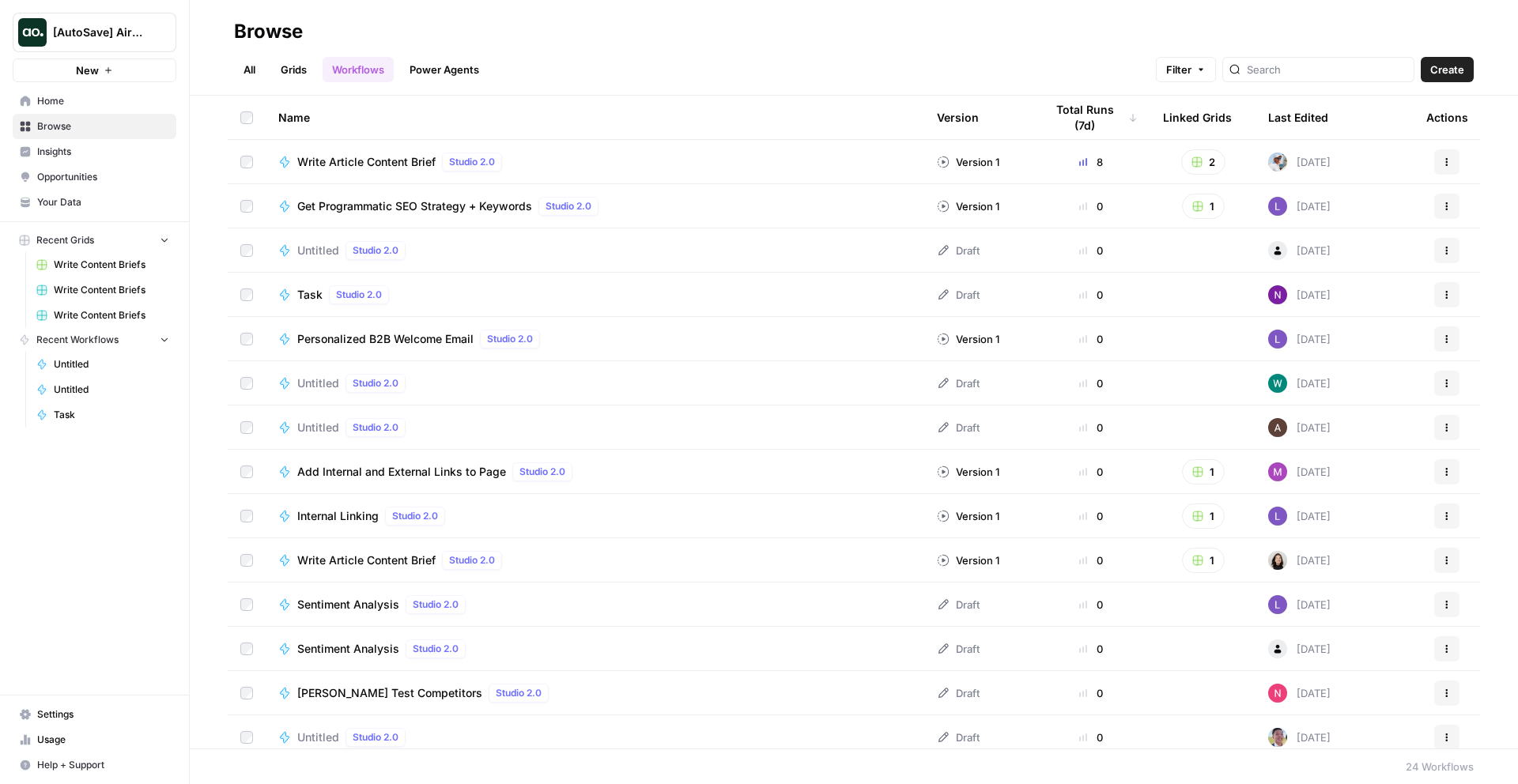
click at [300, 74] on link "Grids" at bounding box center [294, 69] width 45 height 25
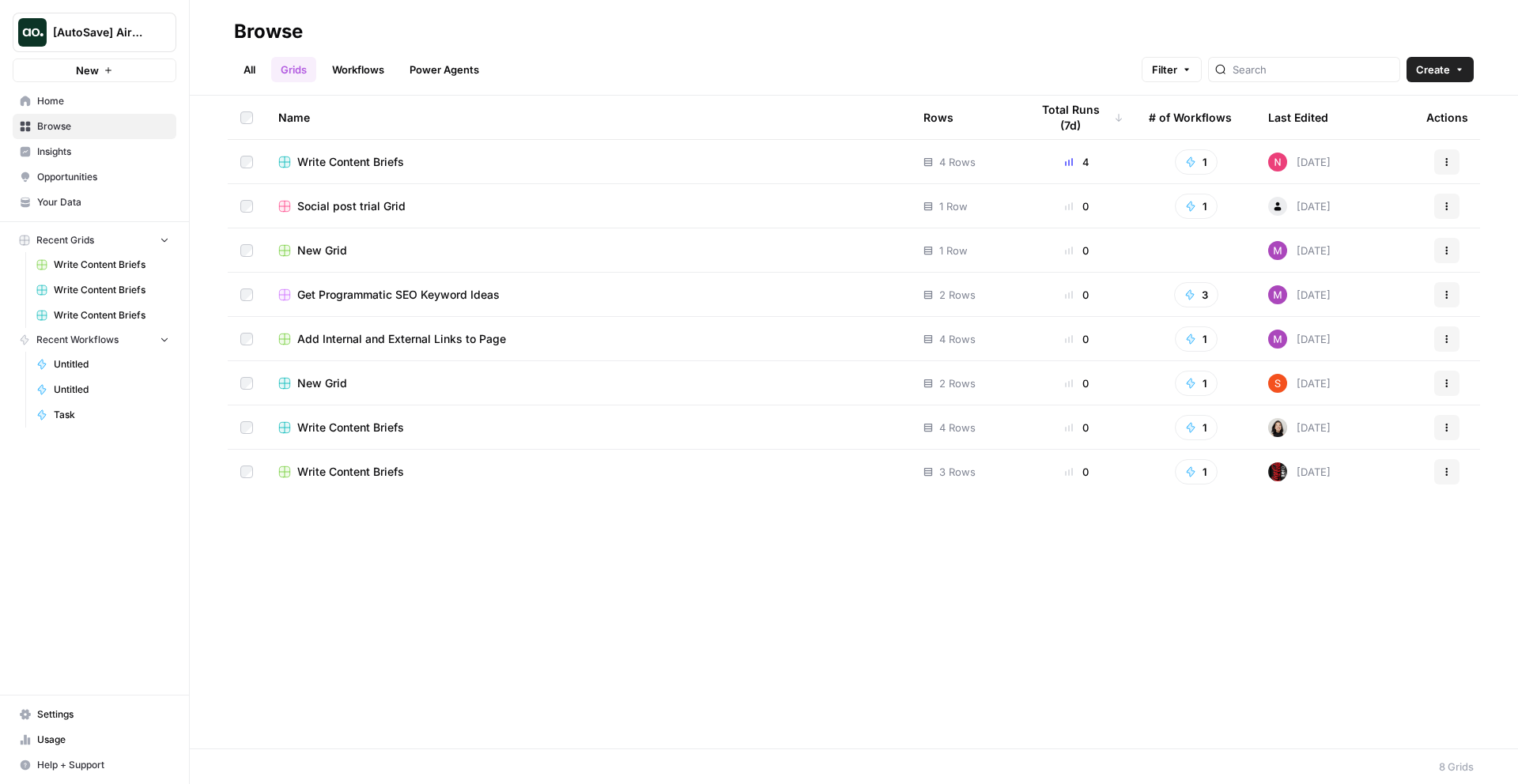
click at [263, 74] on link "All" at bounding box center [249, 69] width 31 height 25
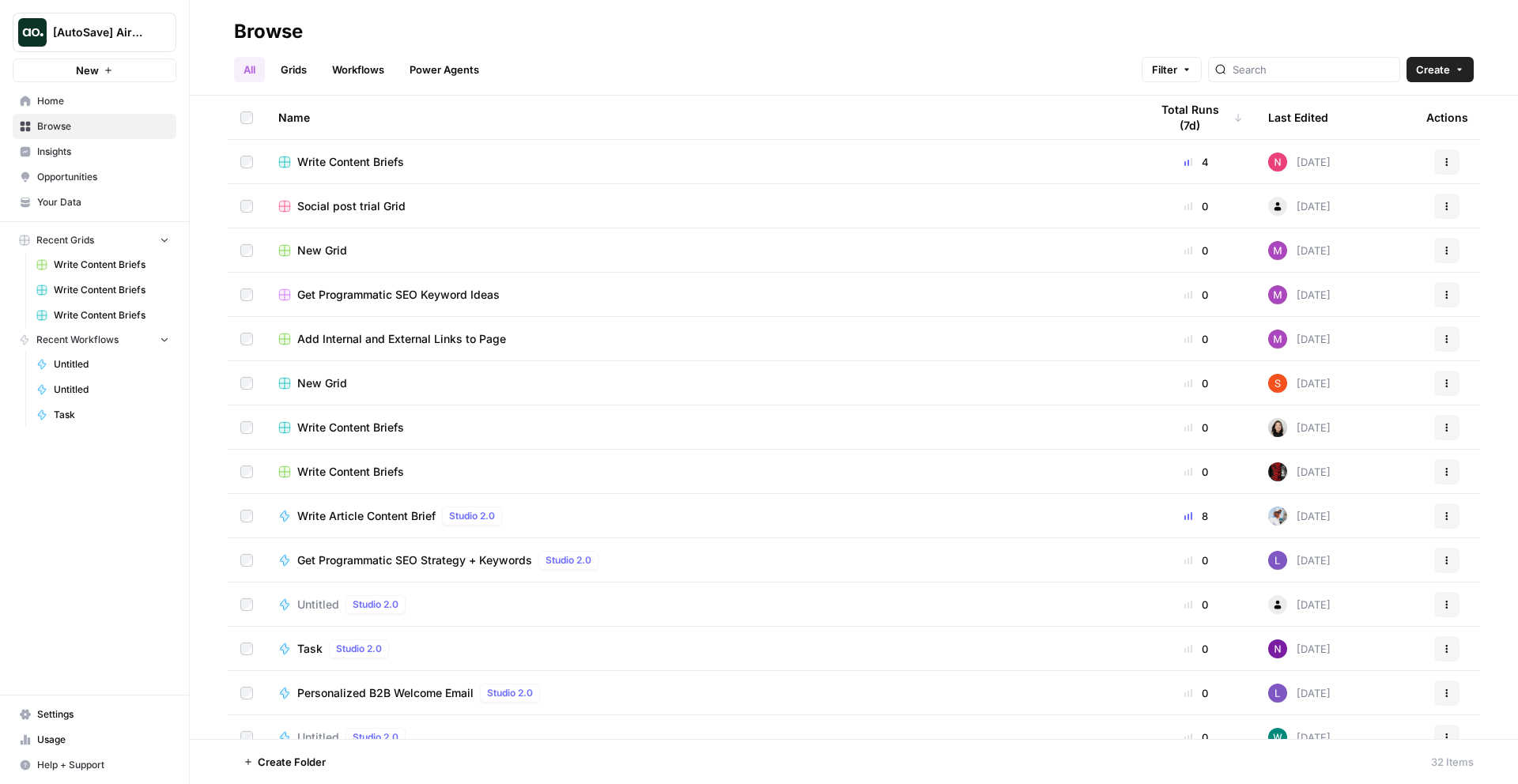
click at [359, 62] on link "Workflows" at bounding box center [358, 69] width 71 height 25
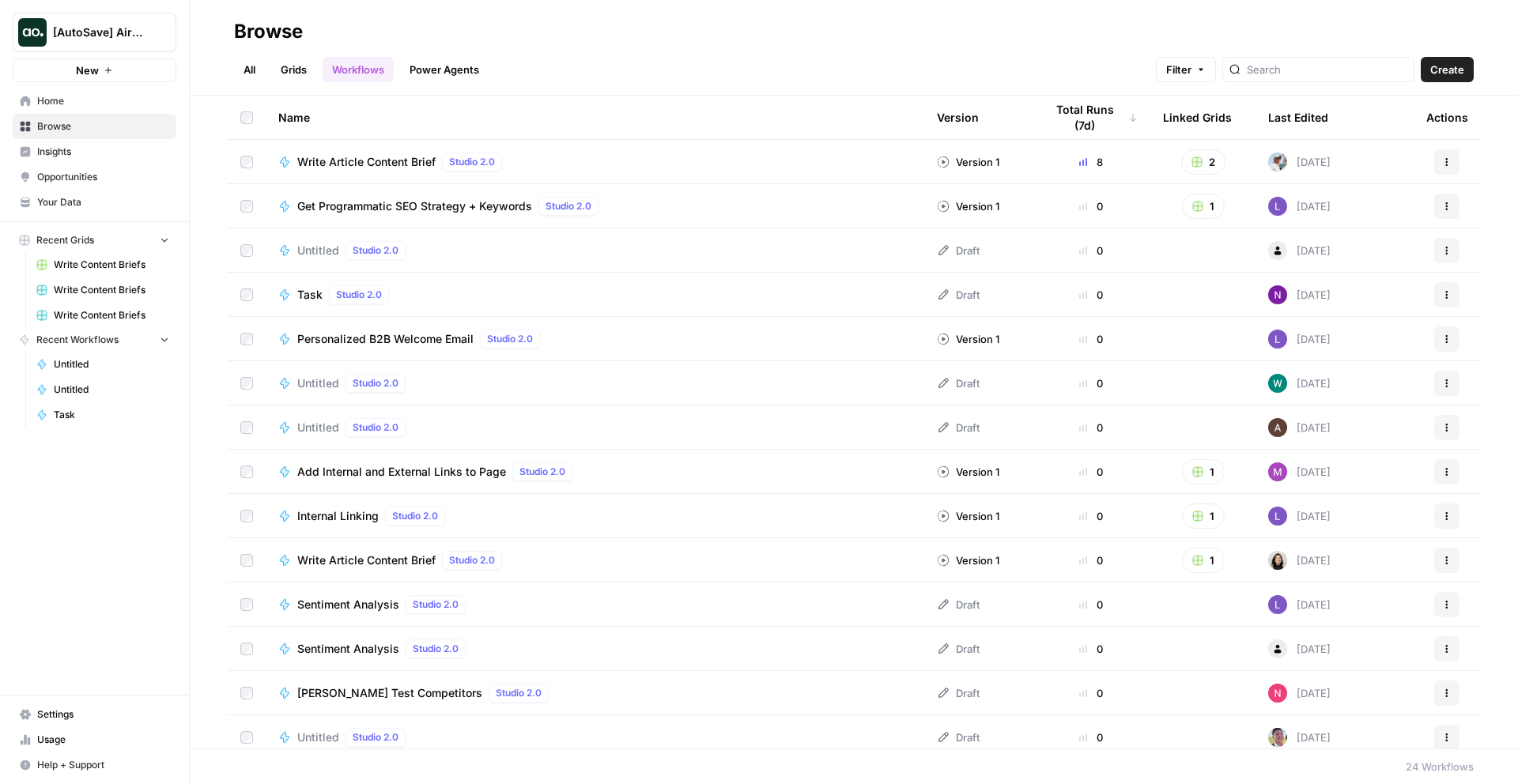
click at [446, 76] on link "Power Agents" at bounding box center [445, 69] width 89 height 25
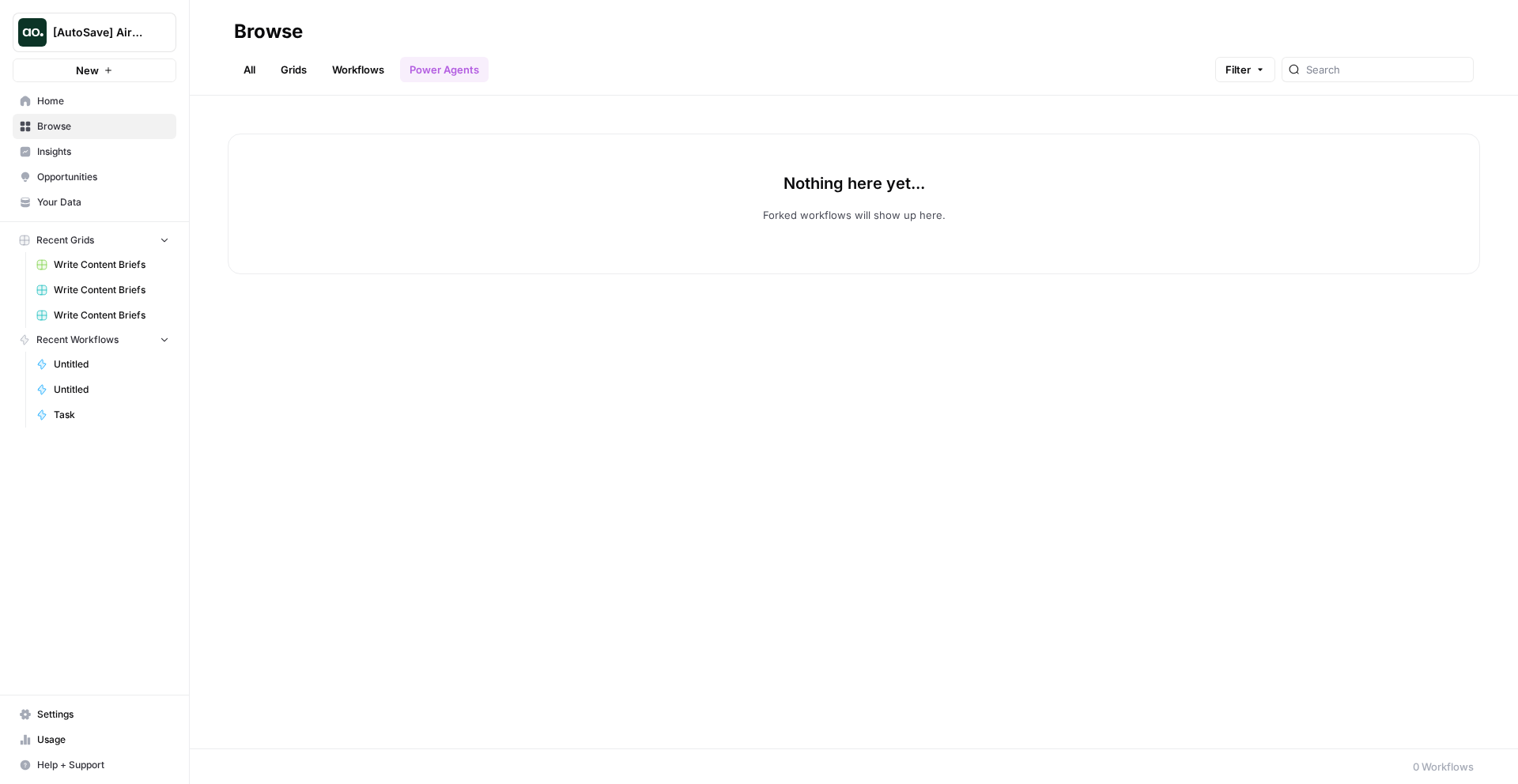
click at [368, 75] on link "Workflows" at bounding box center [358, 69] width 71 height 25
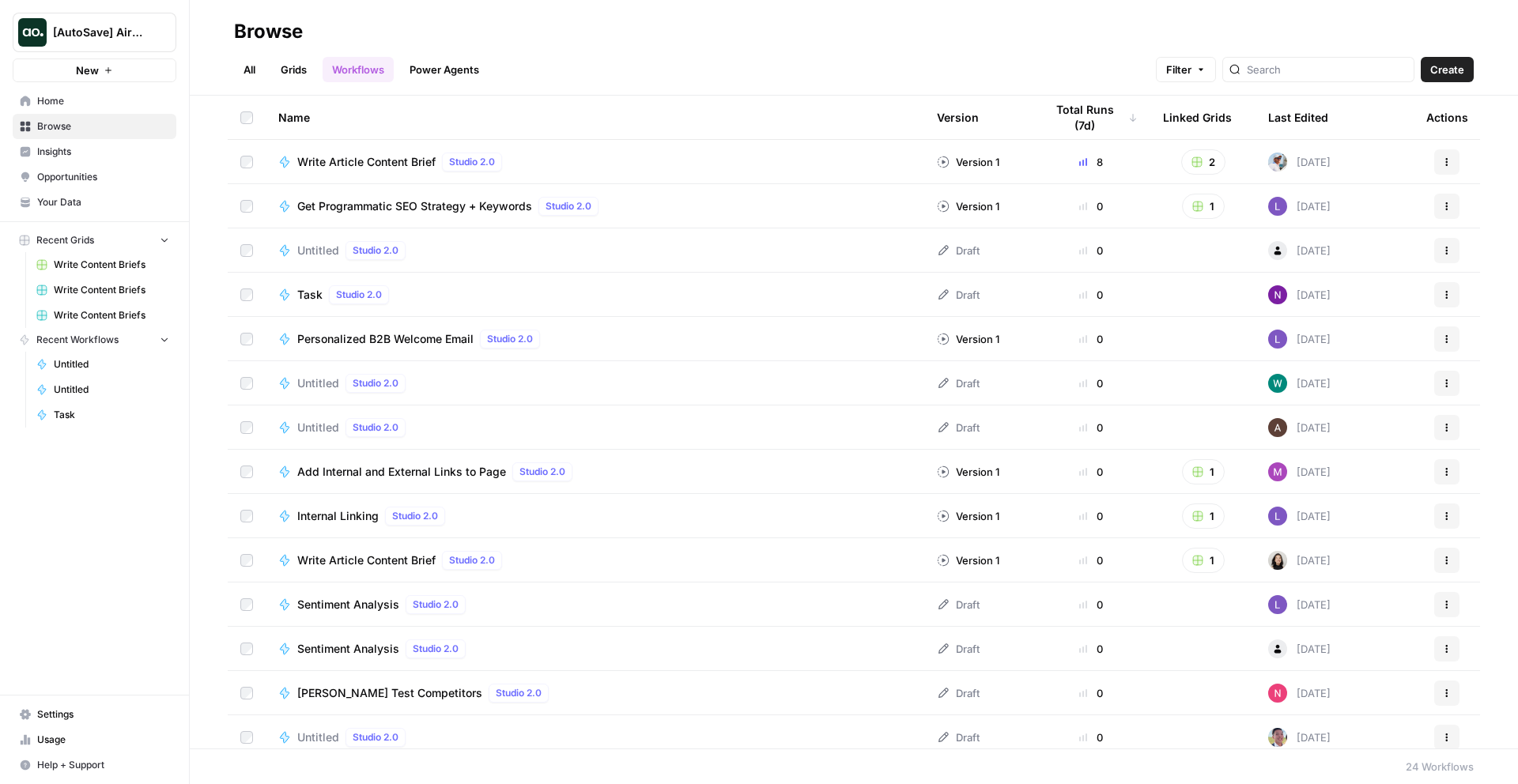
click at [431, 74] on link "Power Agents" at bounding box center [445, 69] width 89 height 25
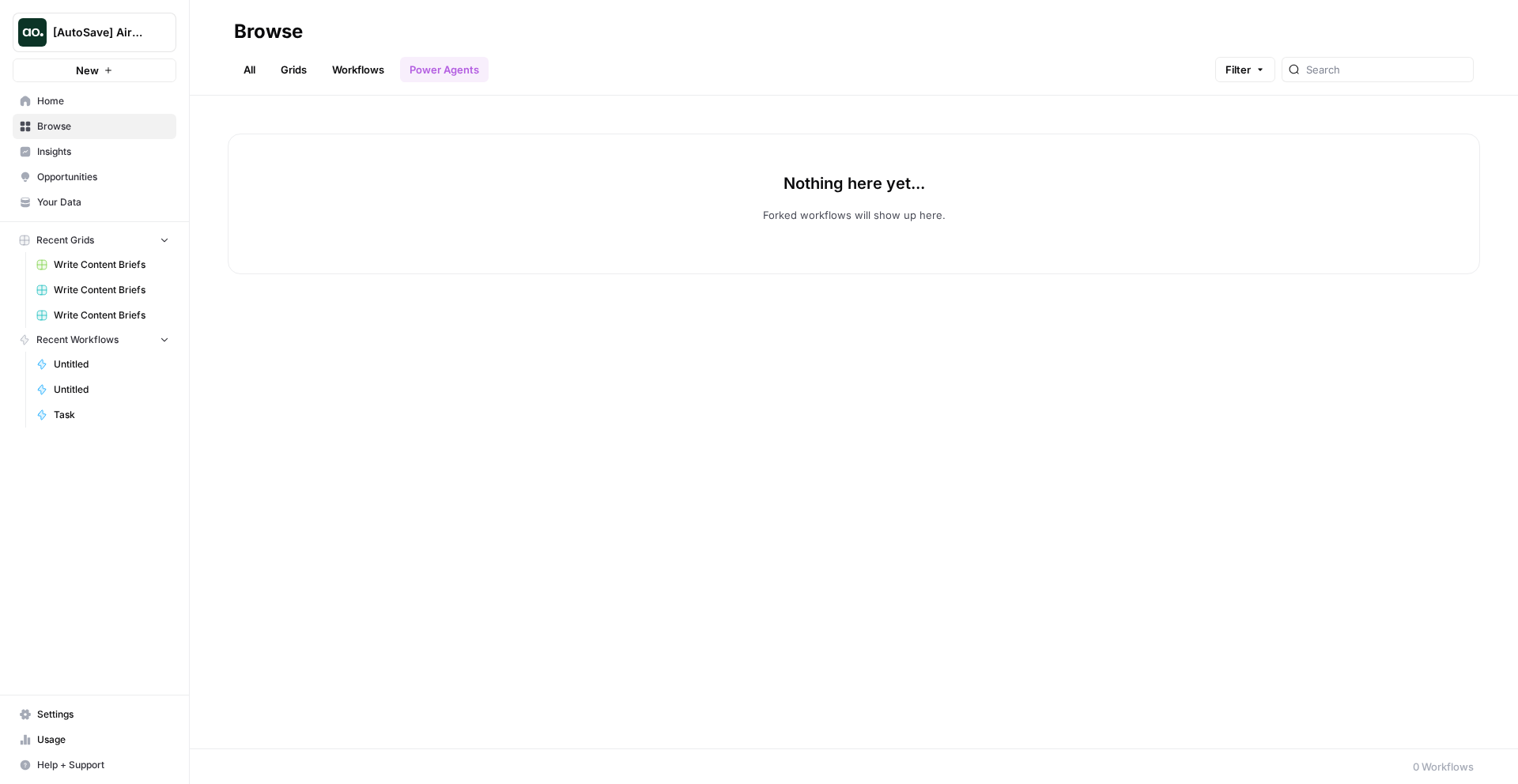
click at [368, 73] on link "Workflows" at bounding box center [358, 69] width 71 height 25
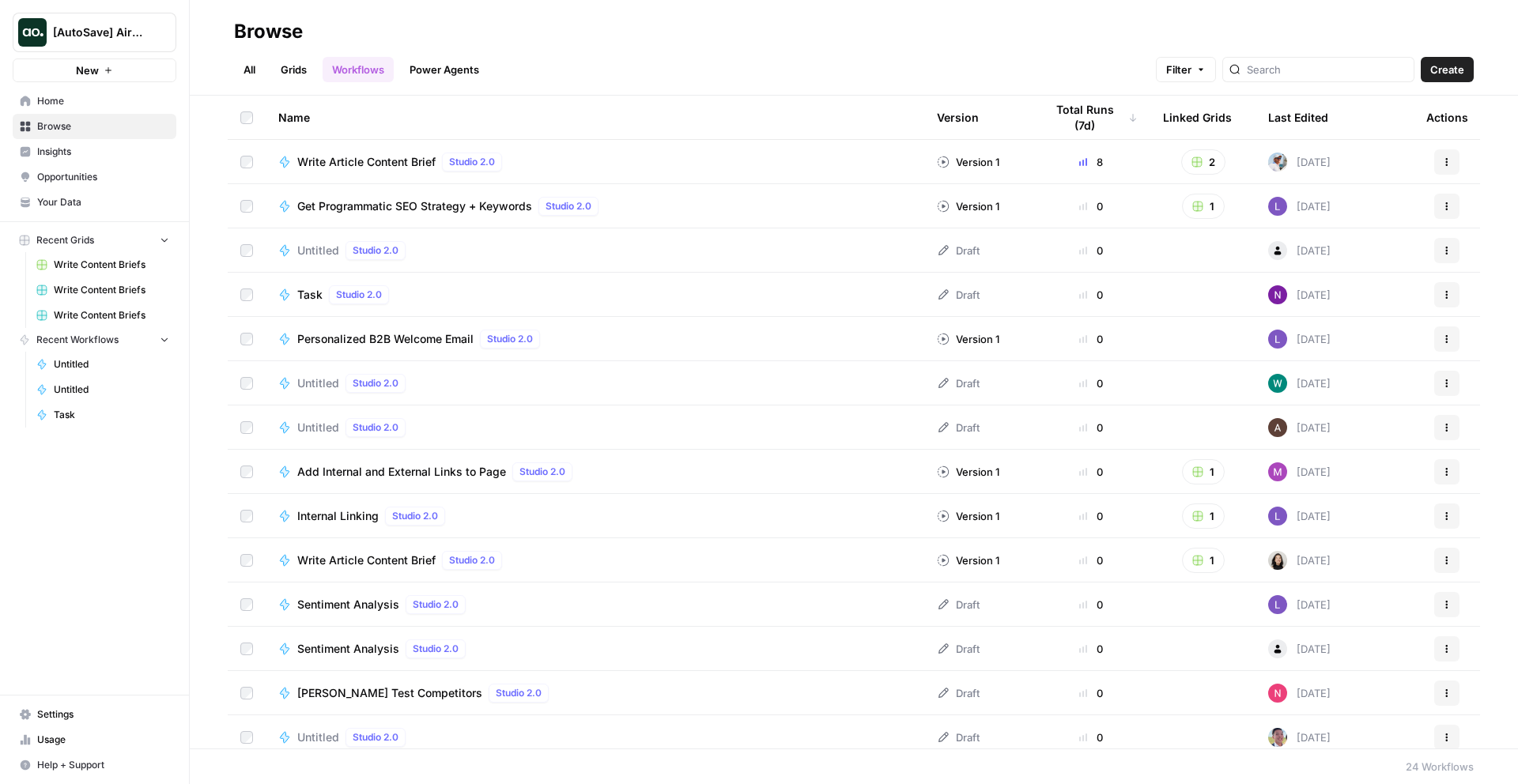
click at [151, 43] on AirOps"] "[AutoSave] AirOps" at bounding box center [95, 33] width 164 height 39
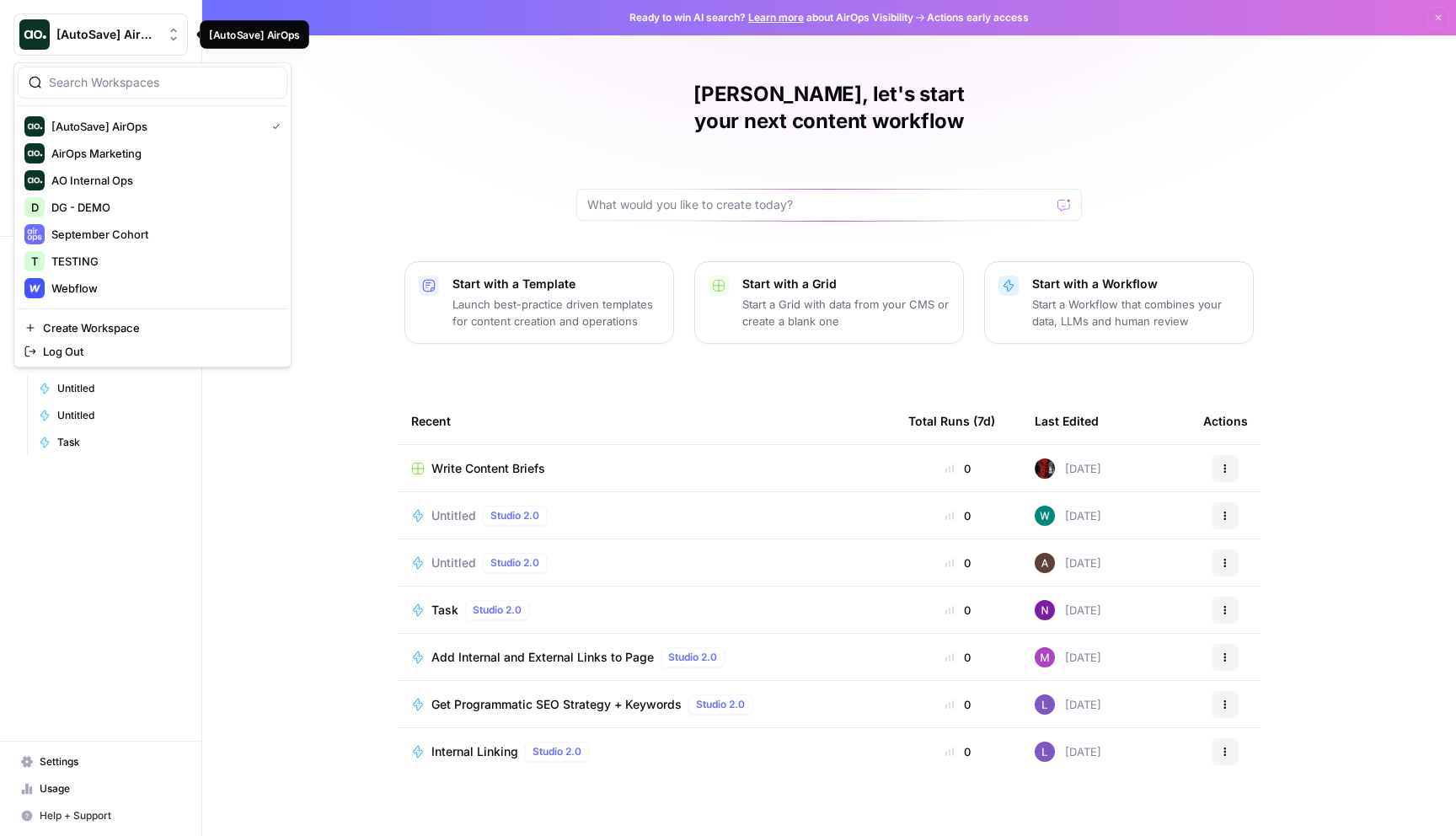
click at [131, 26] on span "[AutoSave] AirOps" at bounding box center [108, 34] width 102 height 17
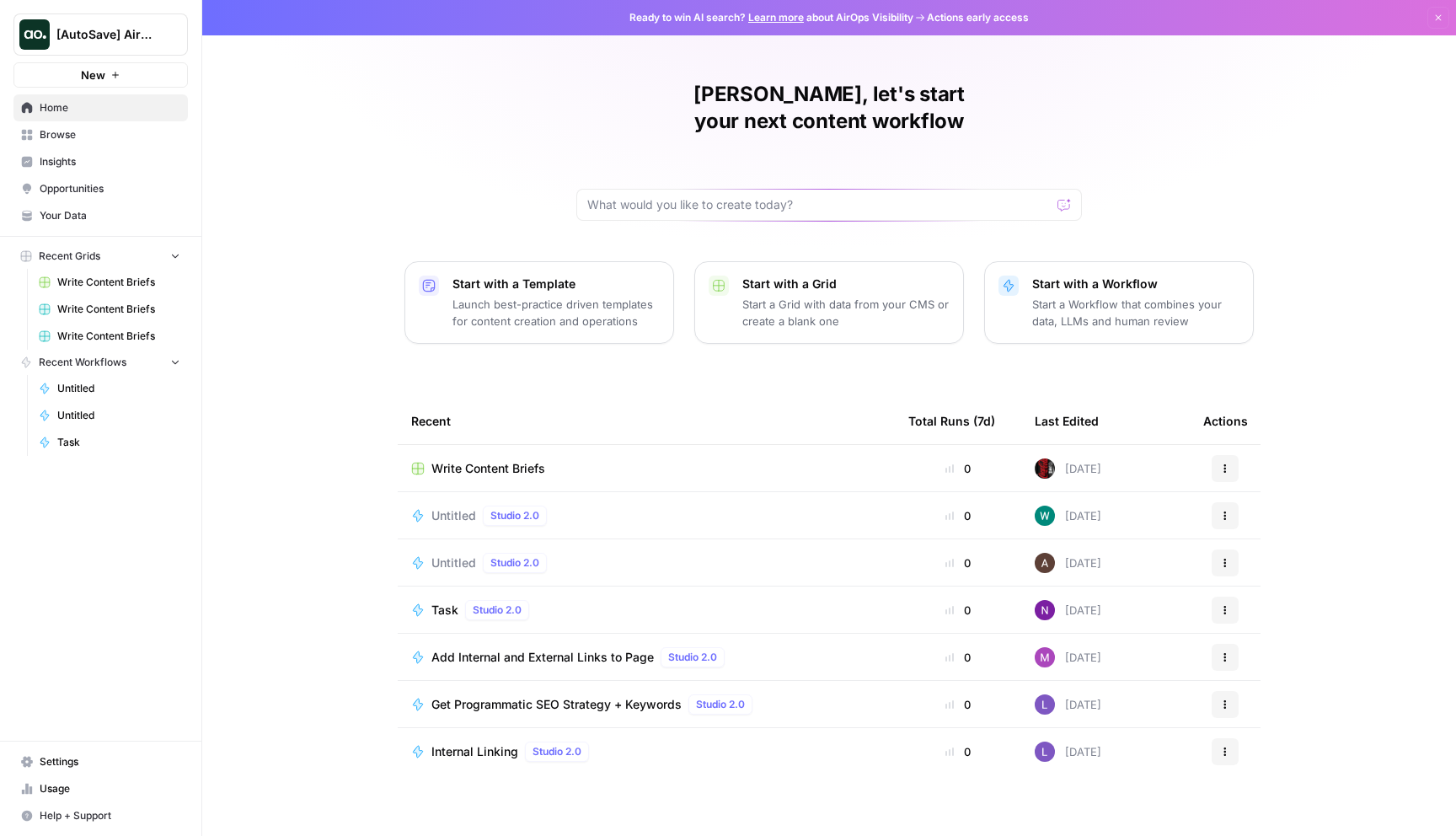
click at [423, 156] on div "Daniel, let's start your next content workflow Start with a Template Launch bes…" at bounding box center [829, 418] width 1254 height 836
click at [110, 252] on button "Recent Grids" at bounding box center [101, 255] width 175 height 25
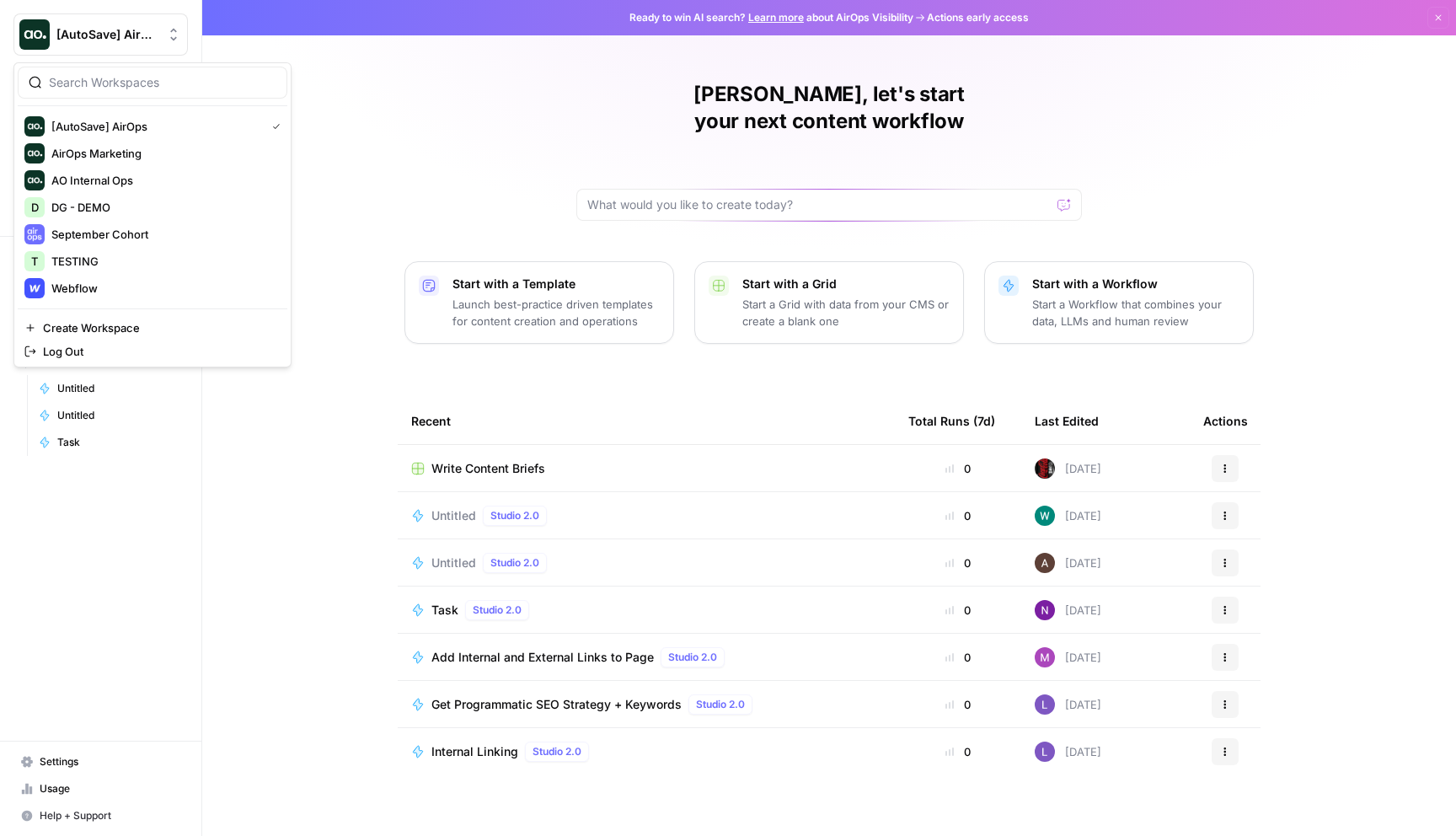
click at [106, 41] on span "[AutoSave] AirOps" at bounding box center [108, 34] width 102 height 17
click at [162, 289] on span "Webflow" at bounding box center [163, 288] width 222 height 17
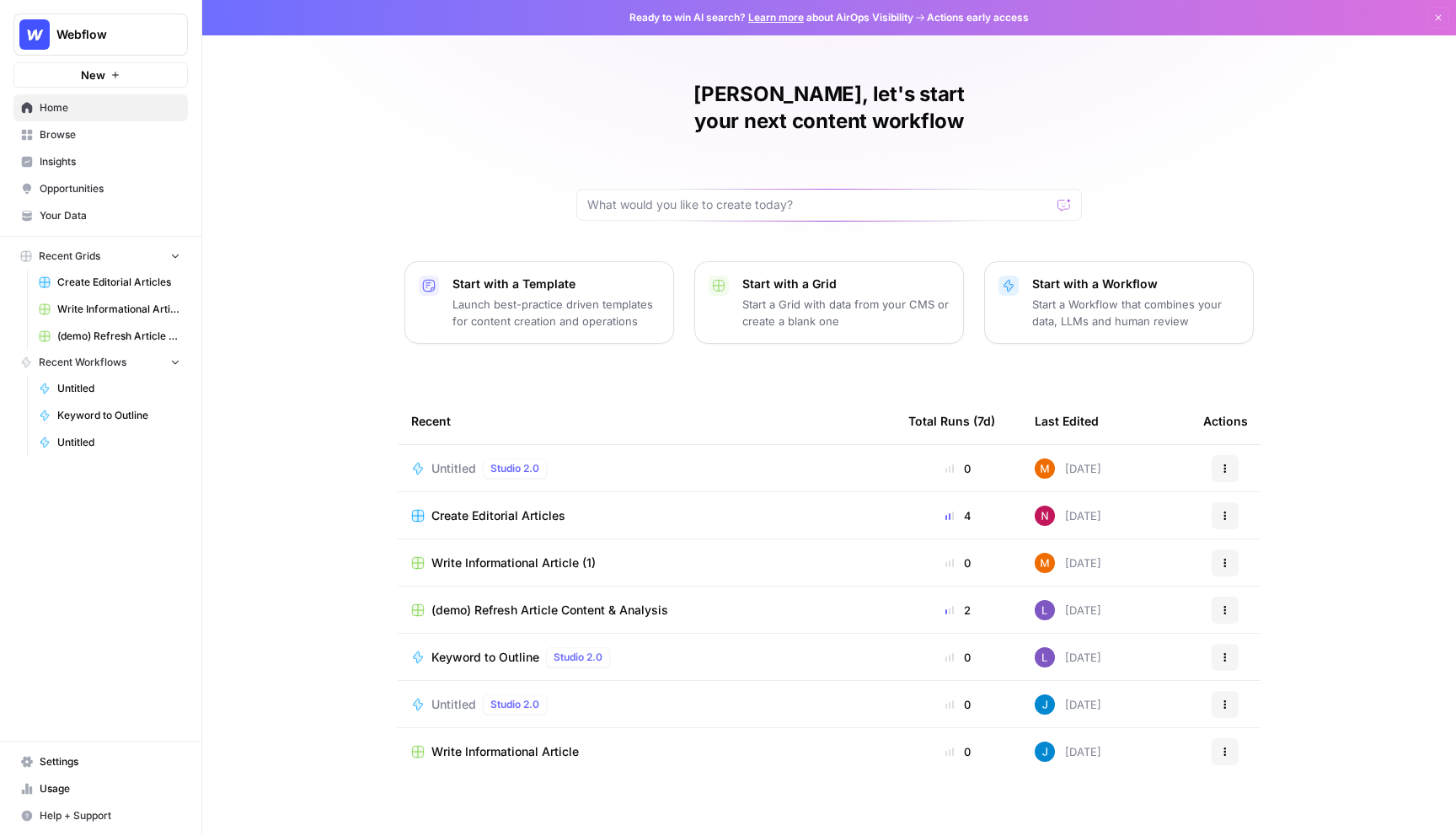
click at [70, 134] on span "Browse" at bounding box center [110, 135] width 141 height 15
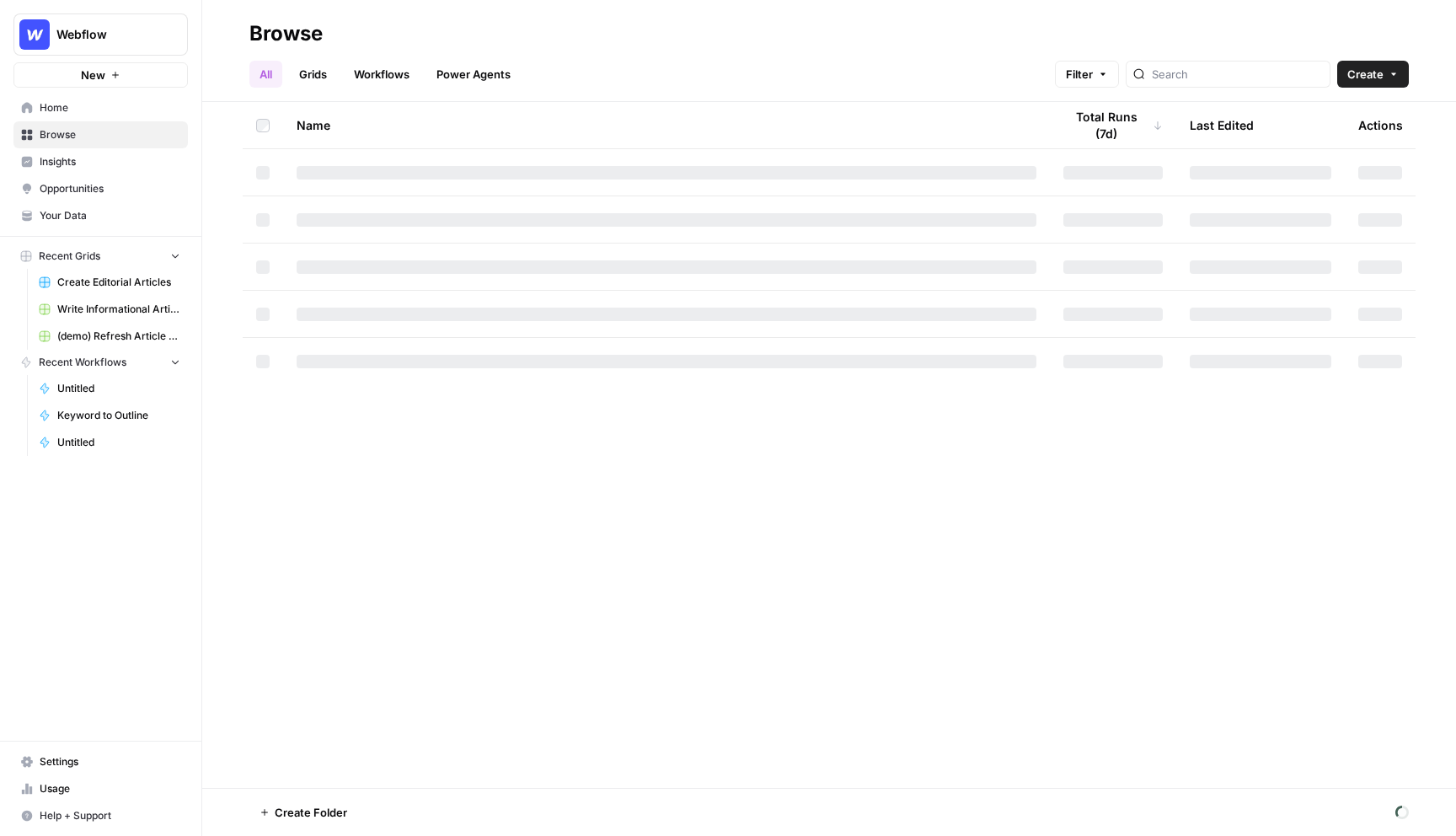
click at [492, 68] on link "Power Agents" at bounding box center [474, 74] width 95 height 27
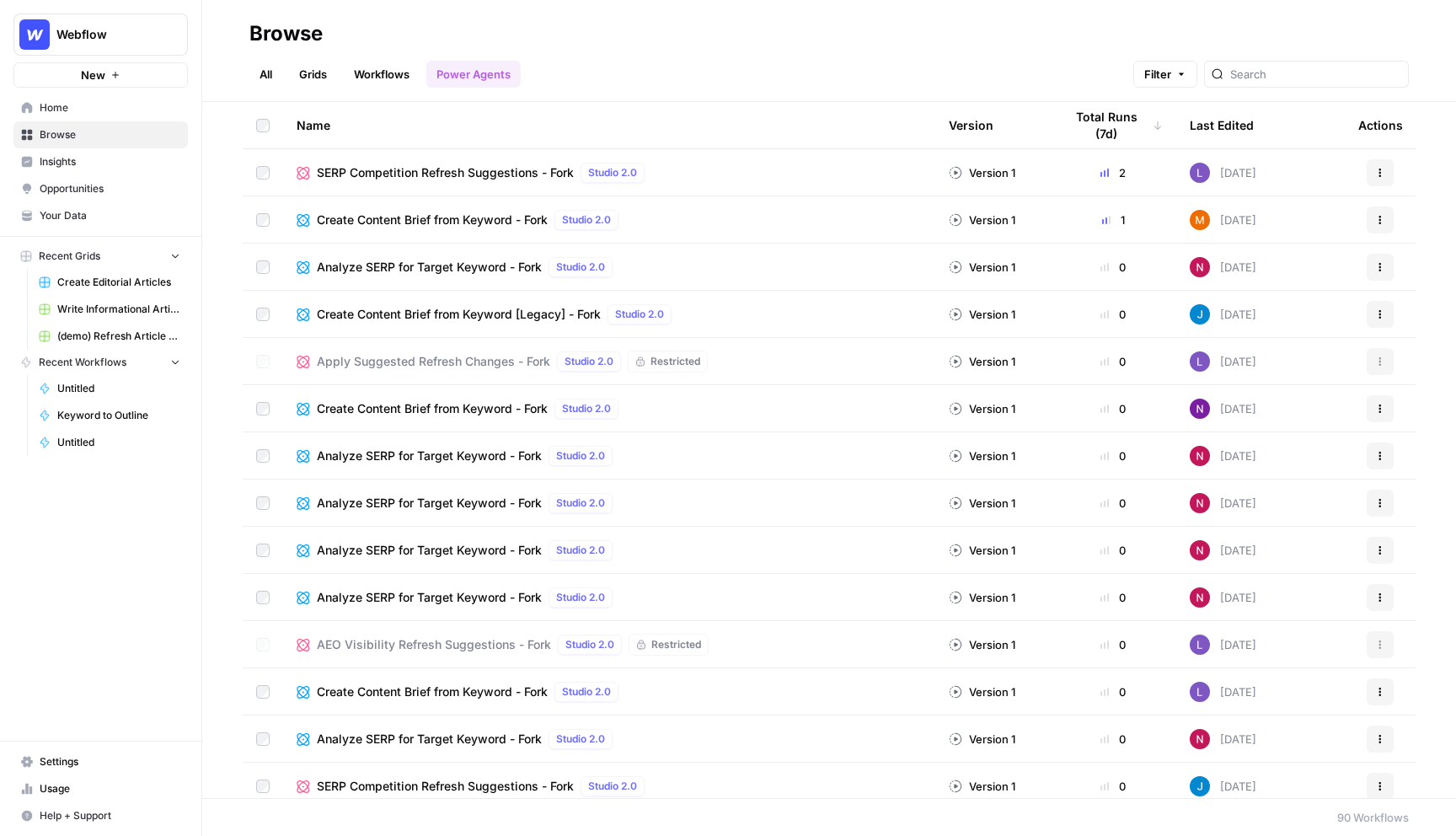
click at [385, 84] on link "Workflows" at bounding box center [382, 74] width 76 height 27
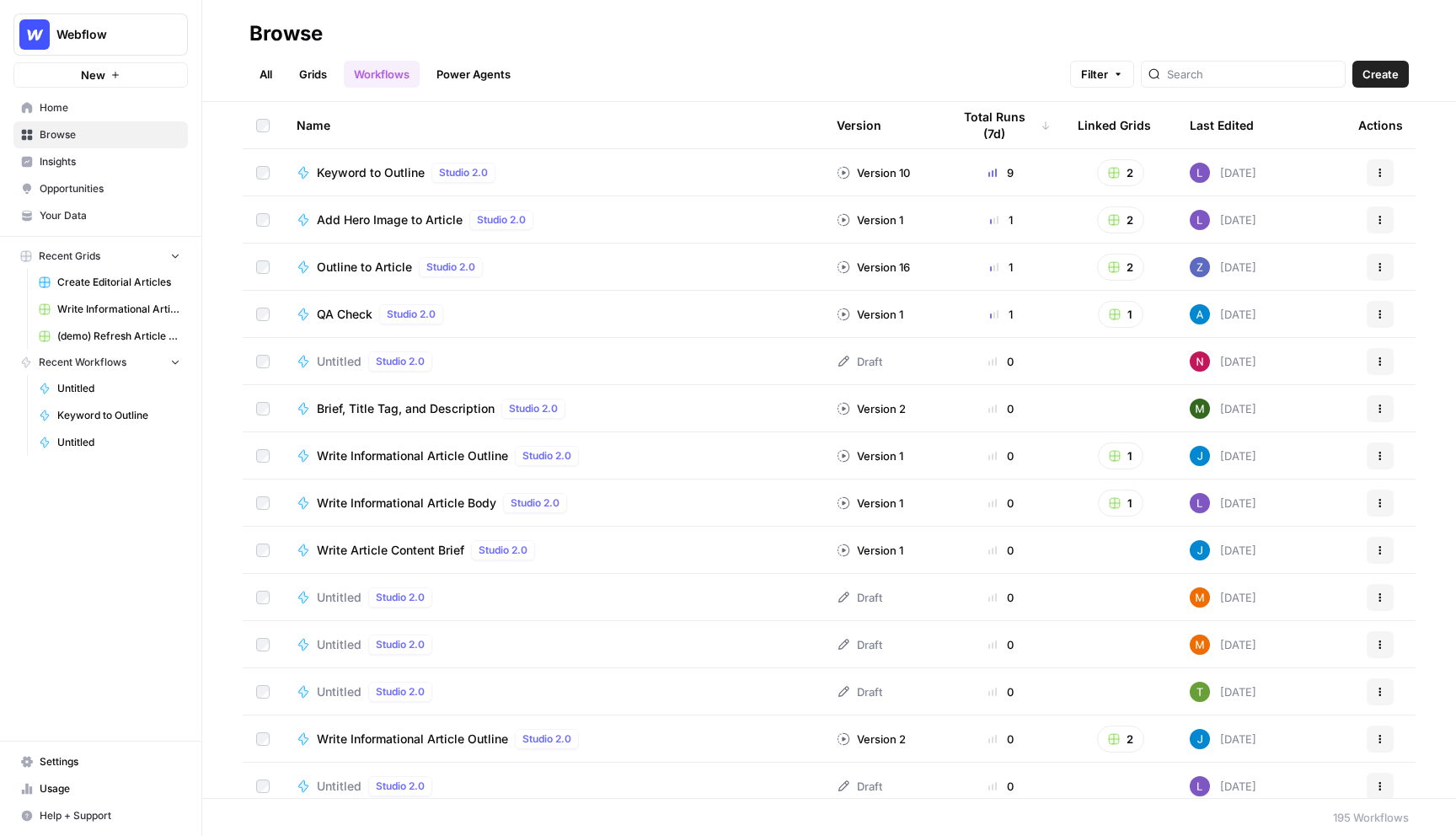
click at [474, 76] on link "Power Agents" at bounding box center [474, 74] width 95 height 27
